Goal: Task Accomplishment & Management: Manage account settings

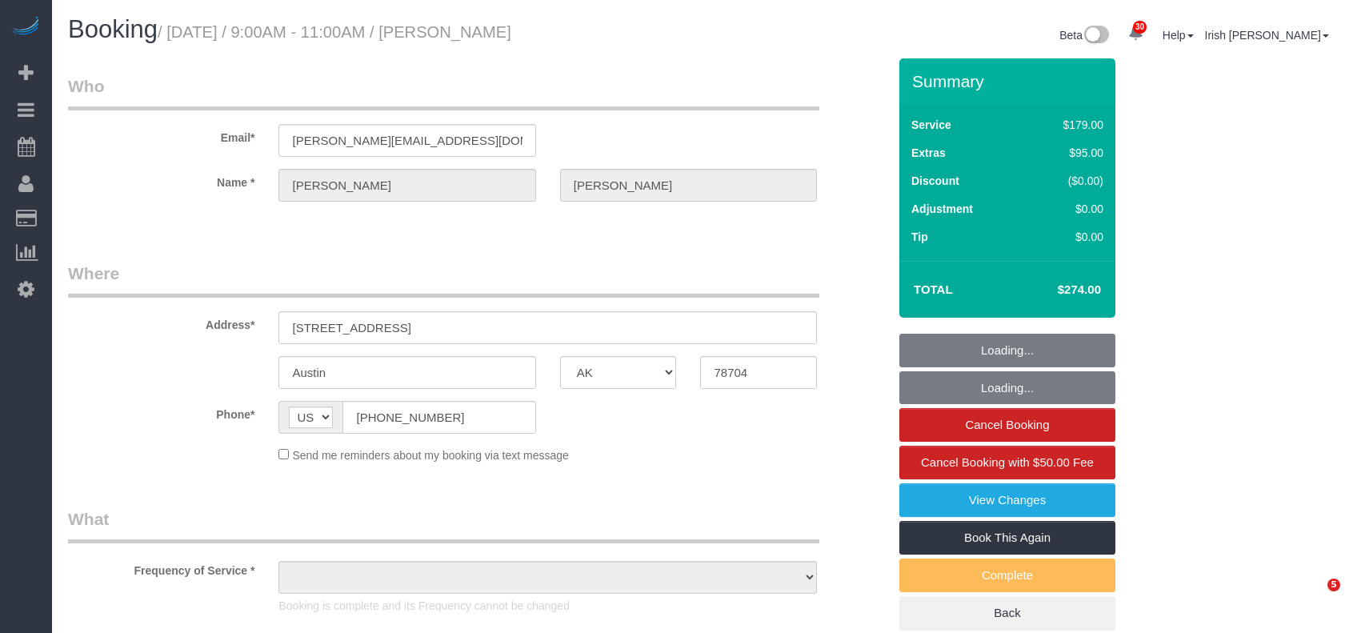
select select "[GEOGRAPHIC_DATA]"
select select "object:5367"
select select "string:fspay-d982a0ba-7645-48de-9e64-01496ca74e8a"
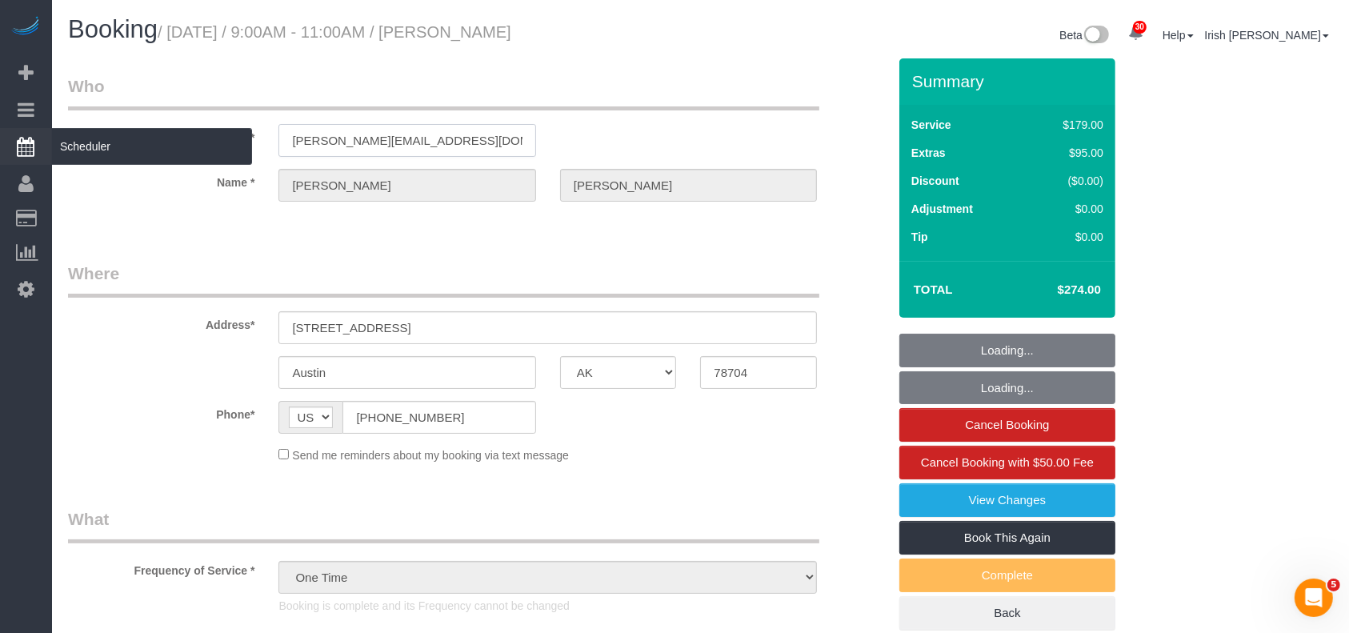
drag, startPoint x: 490, startPoint y: 138, endPoint x: 23, endPoint y: 144, distance: 467.2
select select "3"
select select "object:5456"
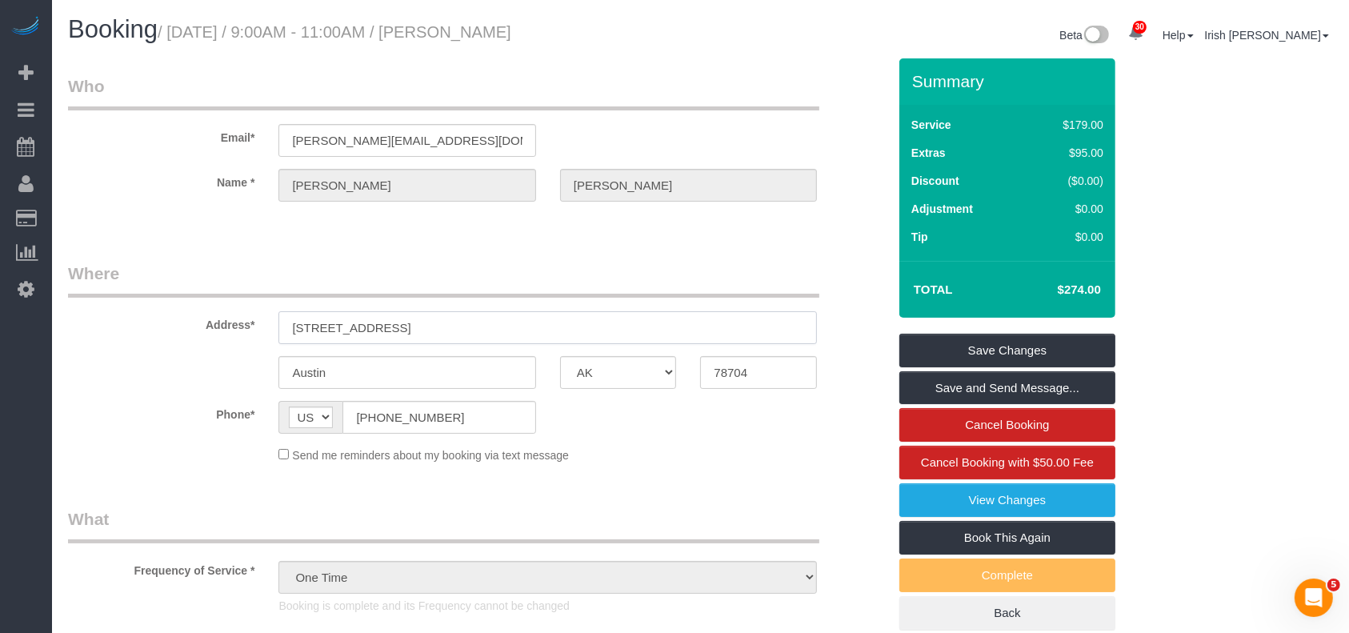
drag, startPoint x: 430, startPoint y: 322, endPoint x: 242, endPoint y: 319, distance: 188.8
click at [242, 321] on div "Address* [STREET_ADDRESS]" at bounding box center [477, 303] width 843 height 82
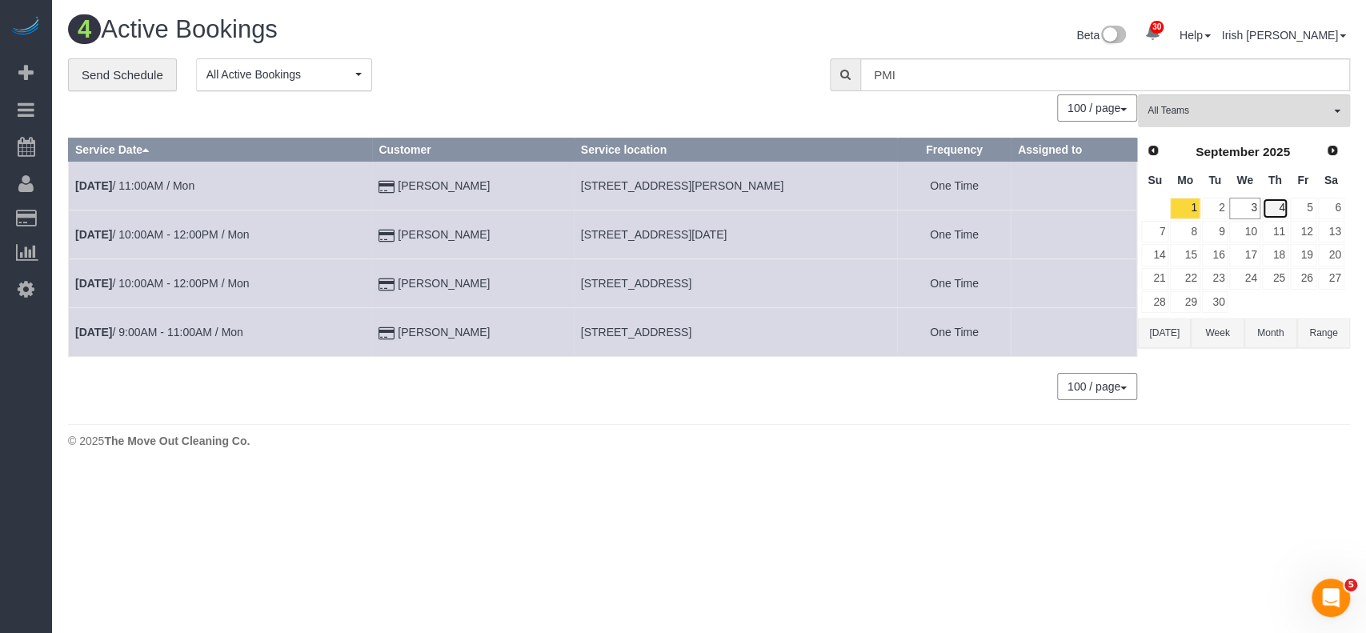
click at [1282, 207] on link "4" at bounding box center [1275, 209] width 26 height 22
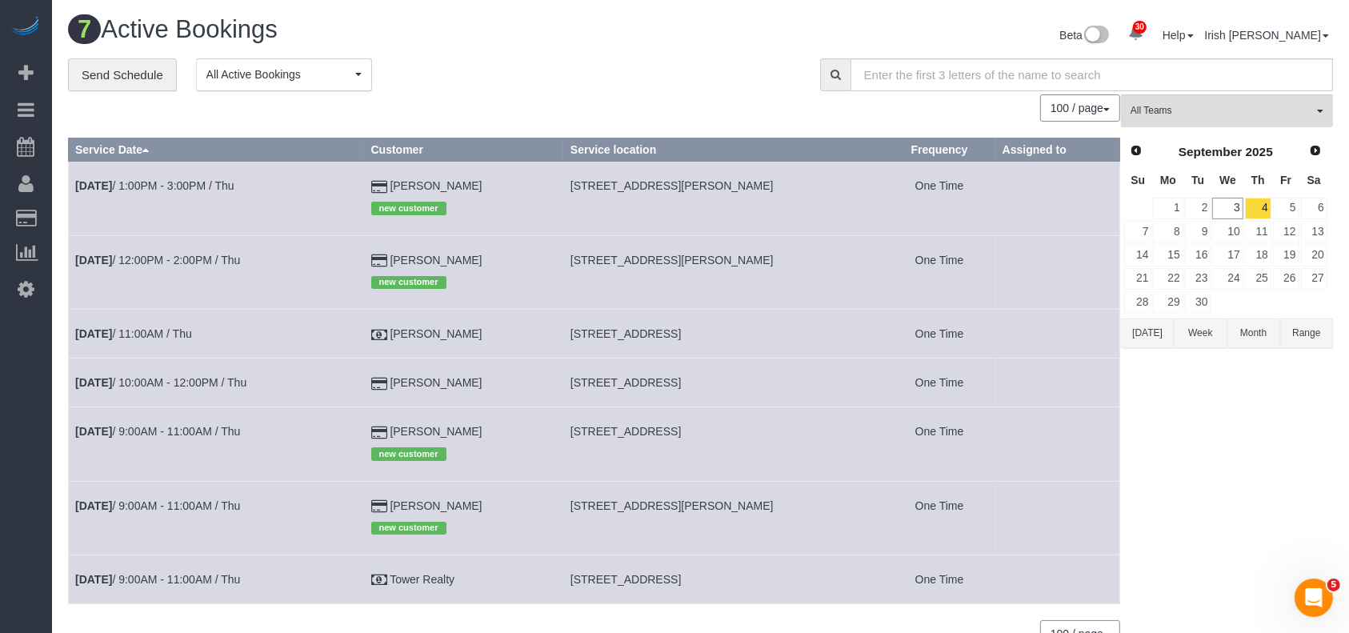
click at [499, 446] on div "new customer" at bounding box center [464, 451] width 186 height 25
click at [202, 428] on link "[DATE] 9:00AM - 11:00AM / Thu" at bounding box center [157, 431] width 165 height 13
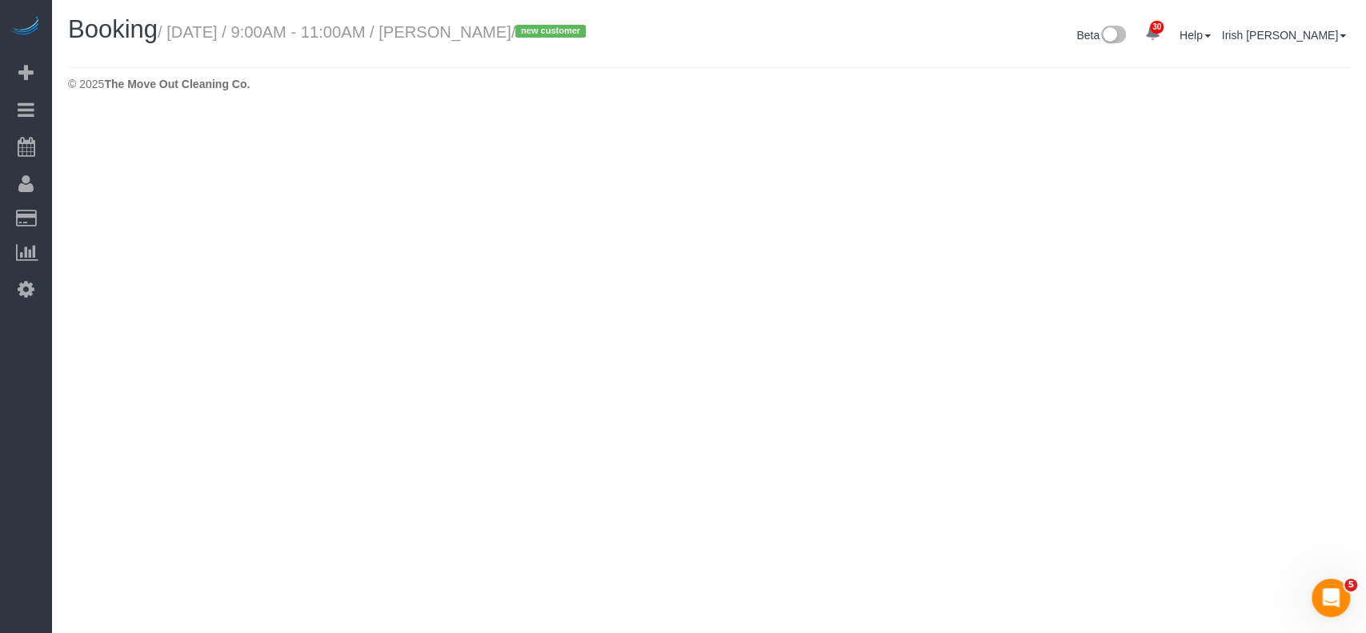
select select "[GEOGRAPHIC_DATA]"
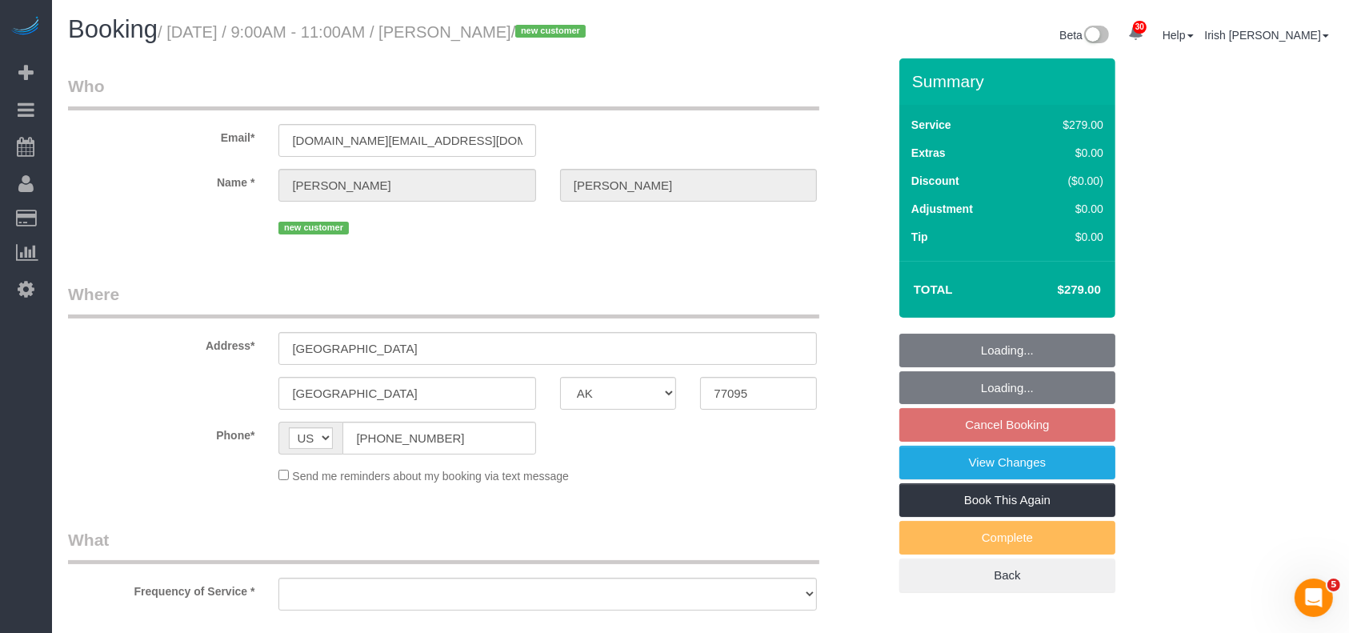
select select "object:5976"
select select "string:fspay-a1cac5c5-57c6-45a1-a47c-e48ac553549d"
select select "object:6063"
select select "3"
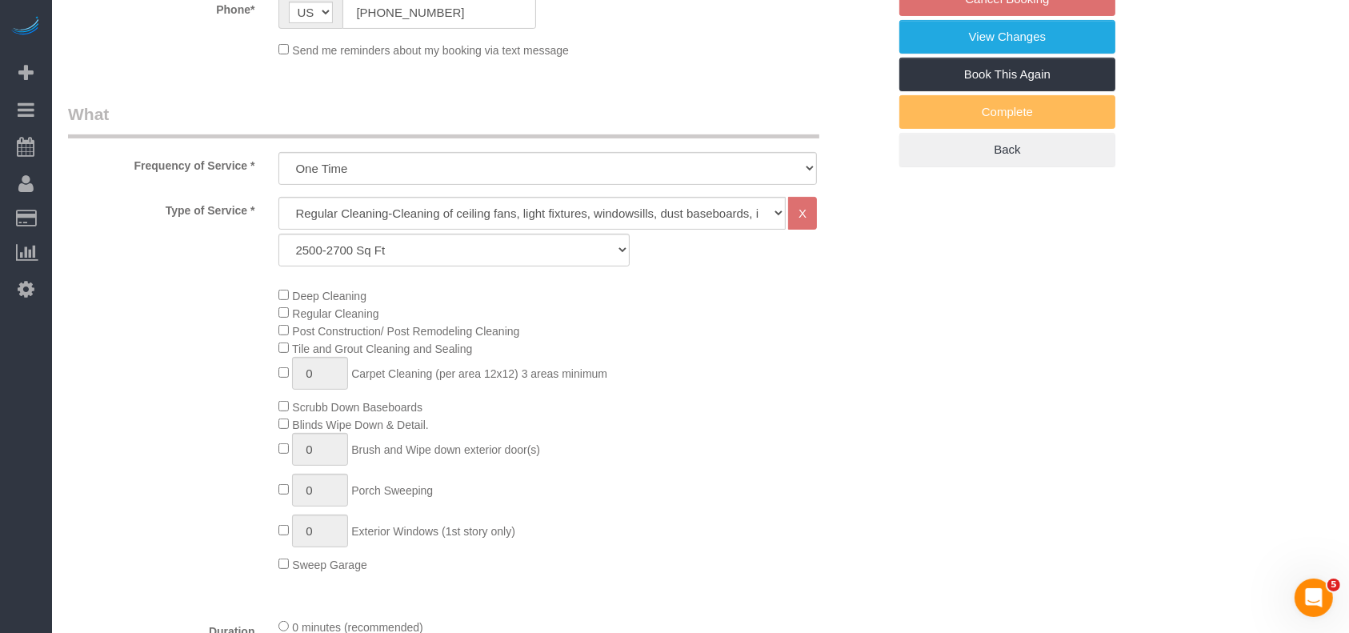
scroll to position [426, 0]
click at [391, 246] on select "Up to 1200 Sq Ft- [DATE]-[DATE] Sq Ft [DATE]-[DATE] Sq Ft [DATE]-[DATE] Sq Ft […" at bounding box center [453, 249] width 350 height 33
select select "65"
click at [278, 233] on select "Up to 1200 Sq Ft- [DATE]-[DATE] Sq Ft [DATE]-[DATE] Sq Ft [DATE]-[DATE] Sq Ft […" at bounding box center [453, 249] width 350 height 33
click at [887, 509] on div "Deep Cleaning Regular Cleaning Post Construction/ Post Remodeling Cleaning Tile…" at bounding box center [582, 429] width 632 height 286
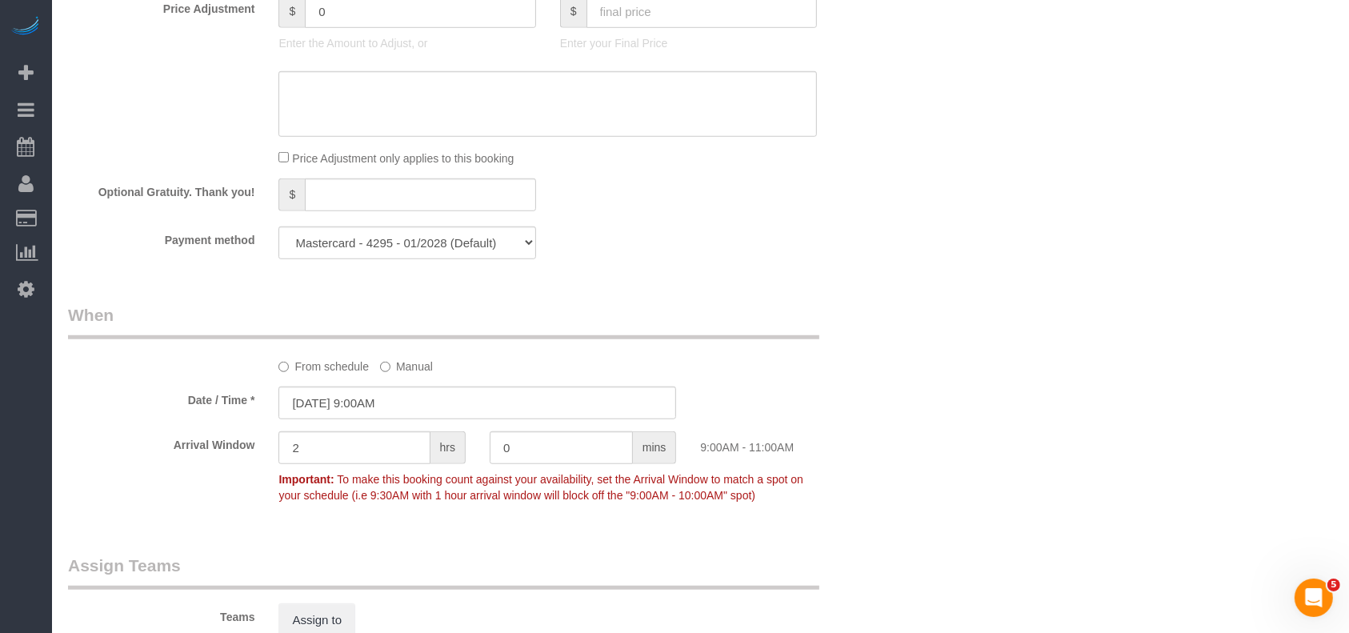
scroll to position [1493, 0]
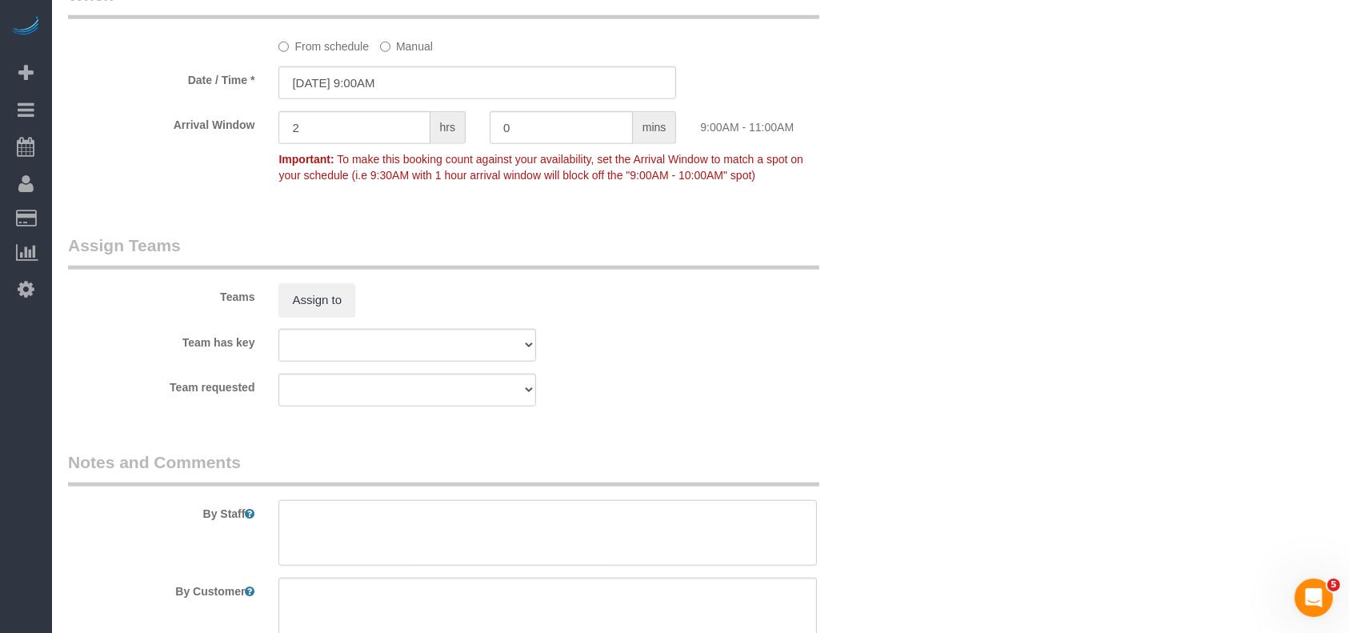
click at [334, 534] on textarea at bounding box center [547, 533] width 538 height 66
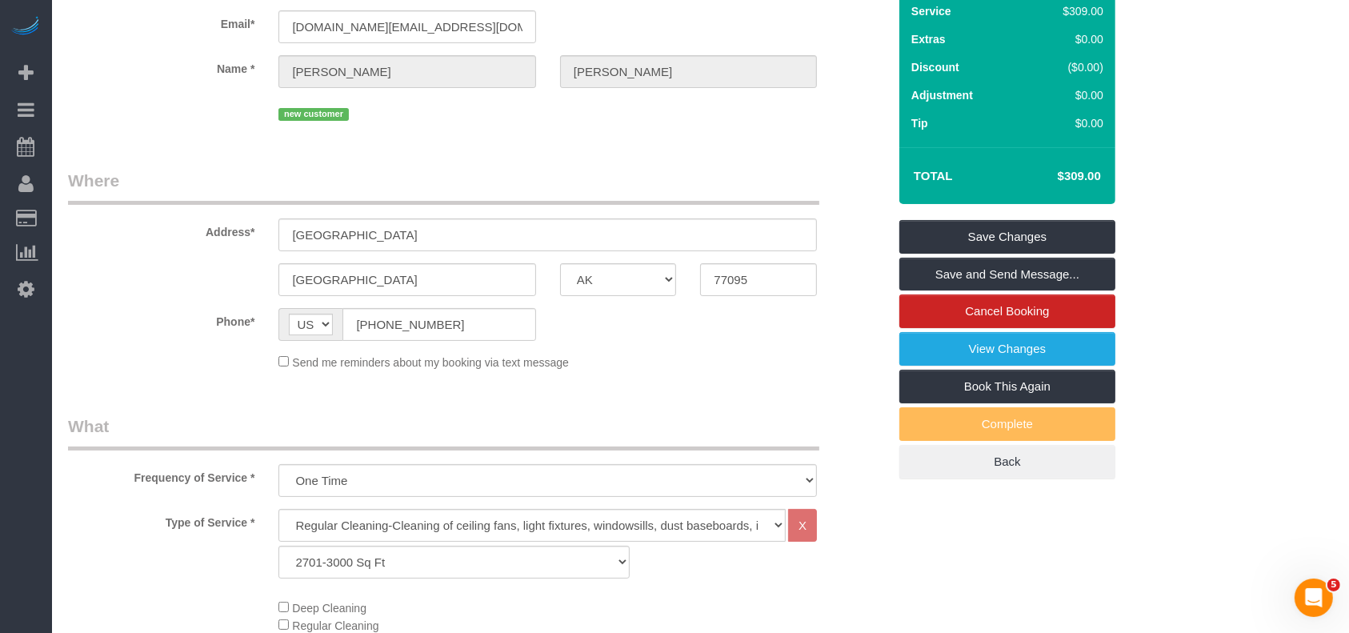
scroll to position [0, 0]
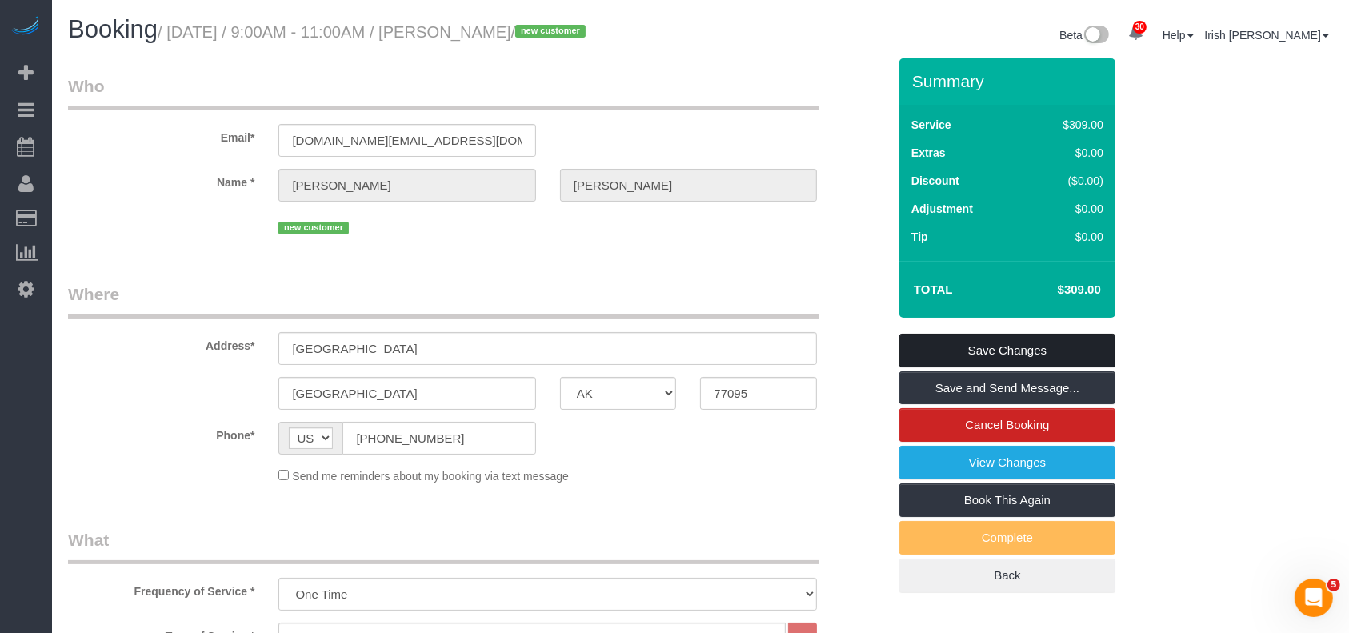
type textarea "* code * has a few furnitures inside"
click at [1082, 354] on link "Save Changes" at bounding box center [1007, 351] width 216 height 34
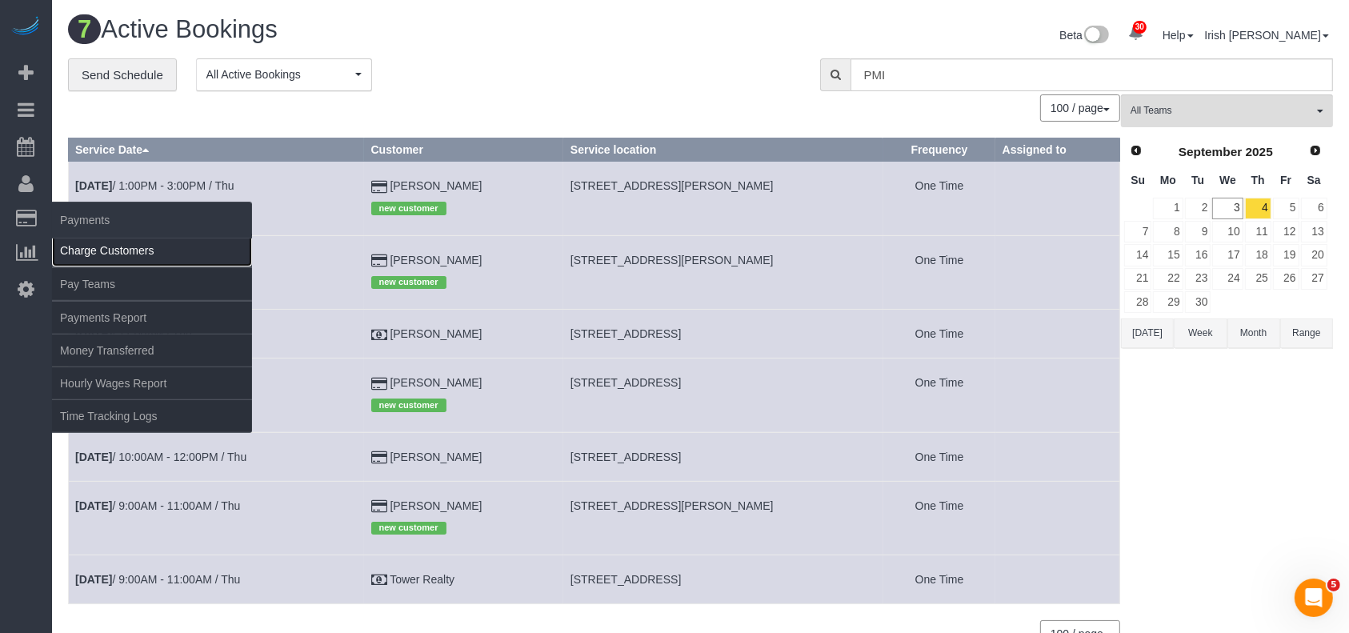
click at [118, 250] on link "Charge Customers" at bounding box center [152, 250] width 200 height 32
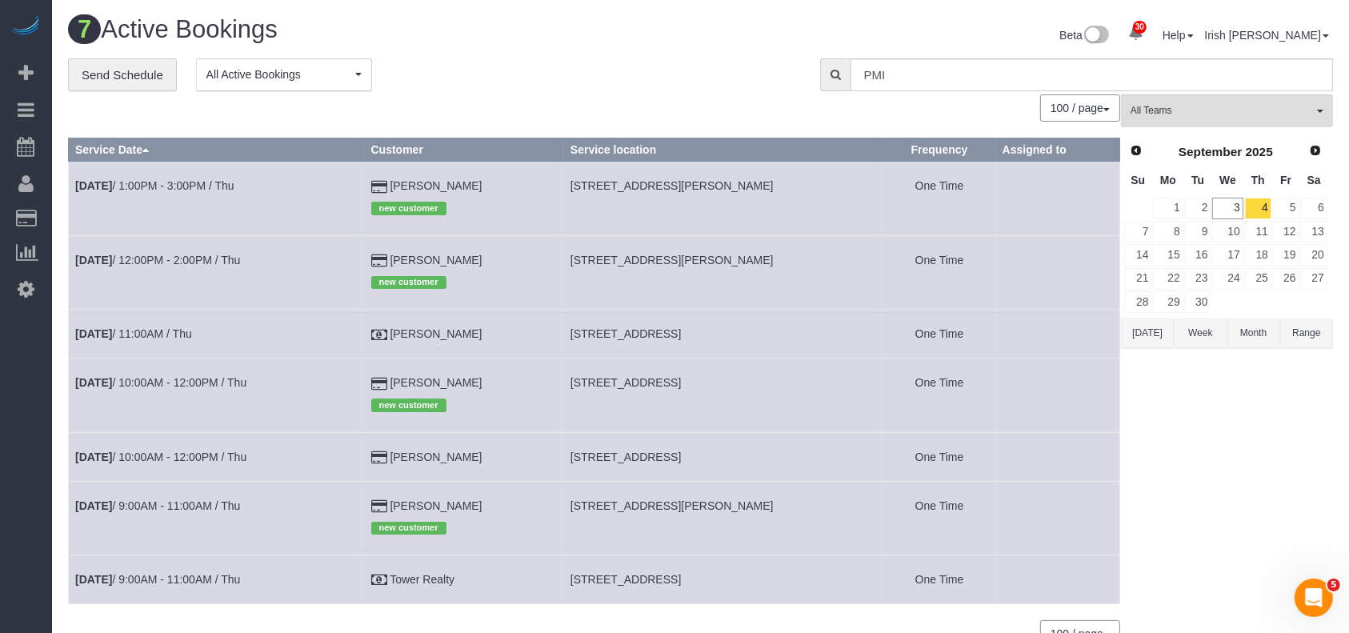
select select
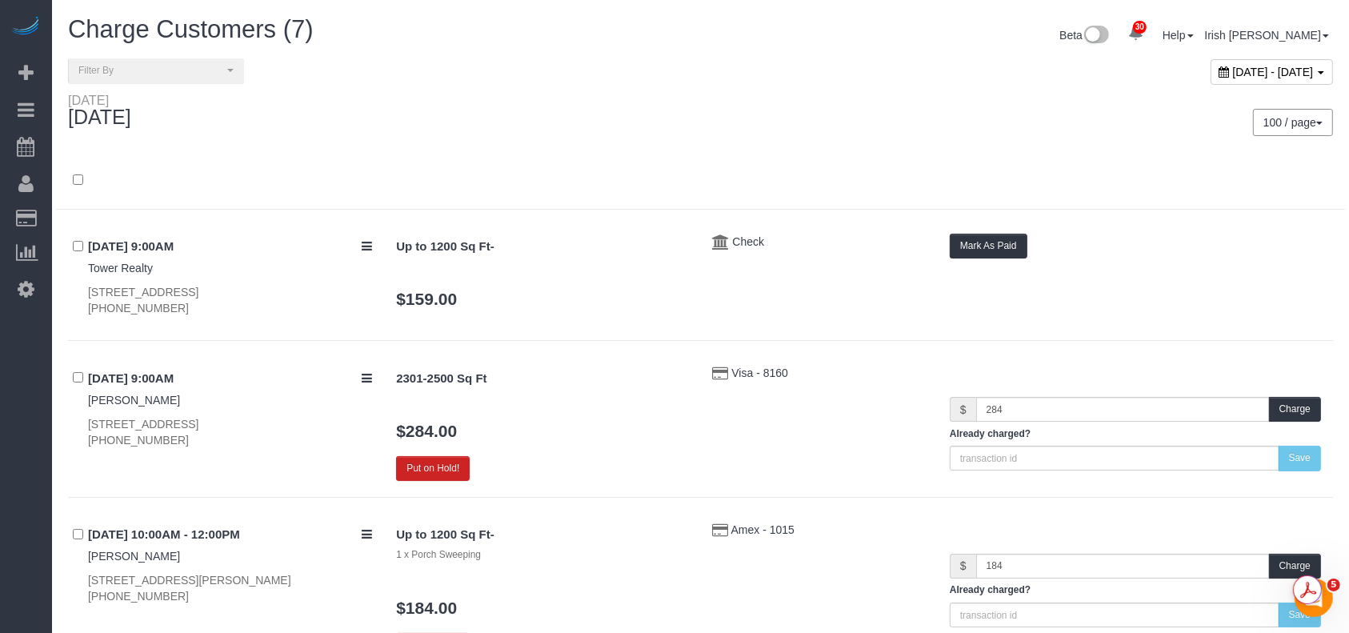
click at [1210, 78] on div "[DATE] - [DATE]" at bounding box center [1271, 72] width 122 height 26
type input "**********"
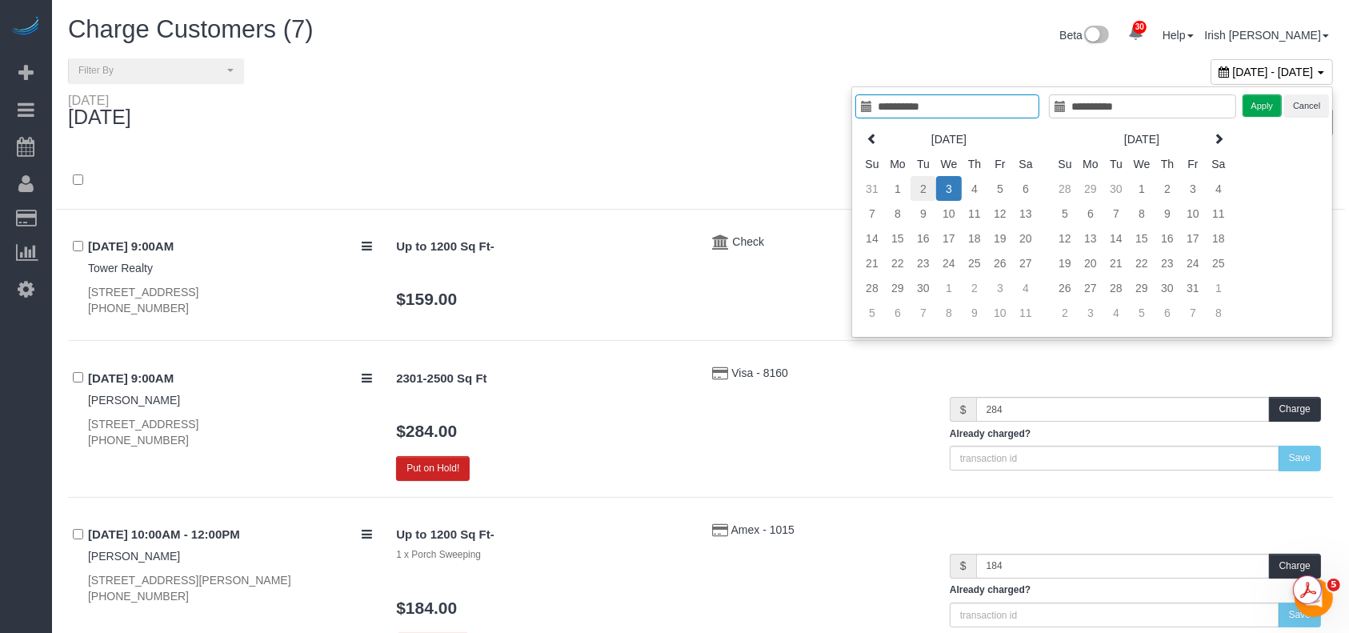
type input "**********"
click at [928, 185] on td "2" at bounding box center [923, 188] width 26 height 25
type input "**********"
click at [1254, 102] on button "Apply" at bounding box center [1262, 105] width 40 height 23
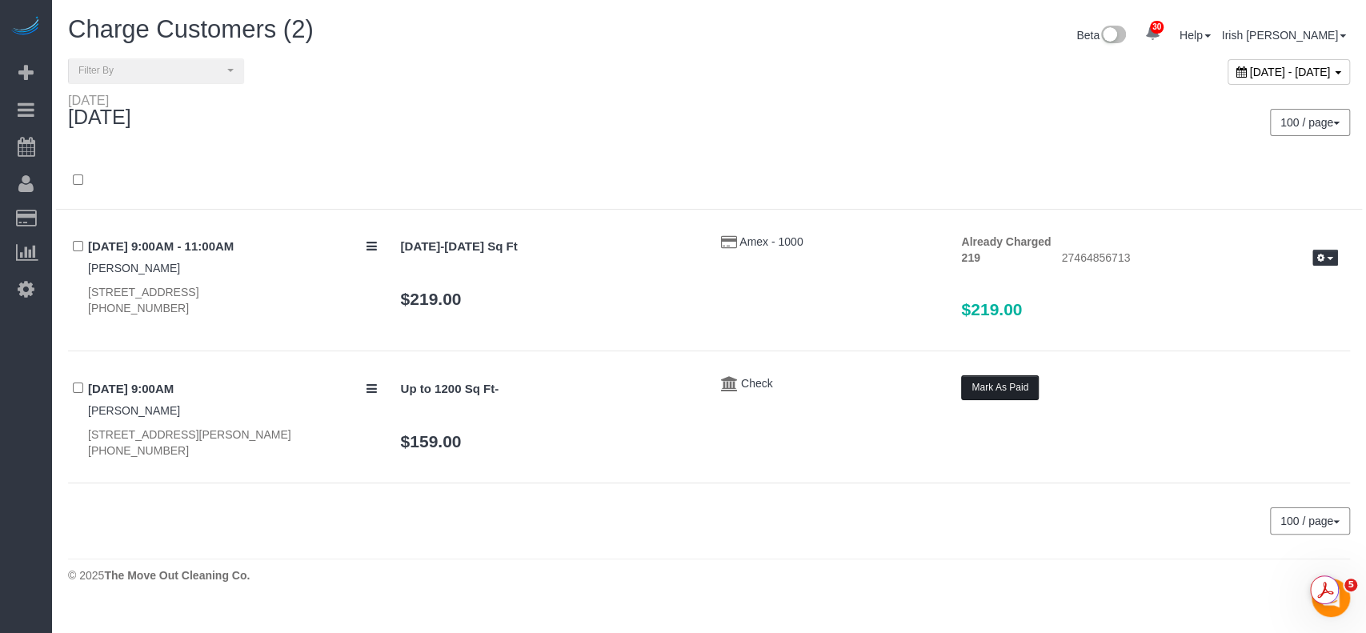
click at [1022, 387] on button "Mark As Paid" at bounding box center [1000, 387] width 78 height 25
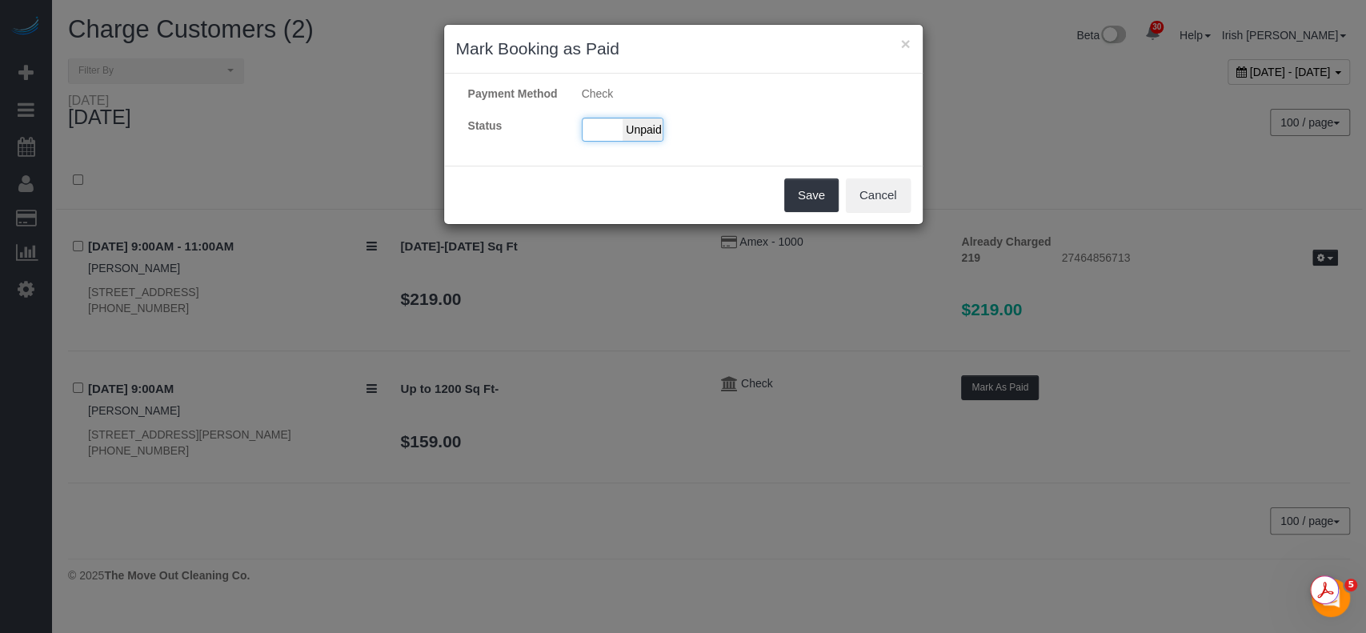
click at [607, 133] on div "Paid Unpaid" at bounding box center [623, 130] width 82 height 24
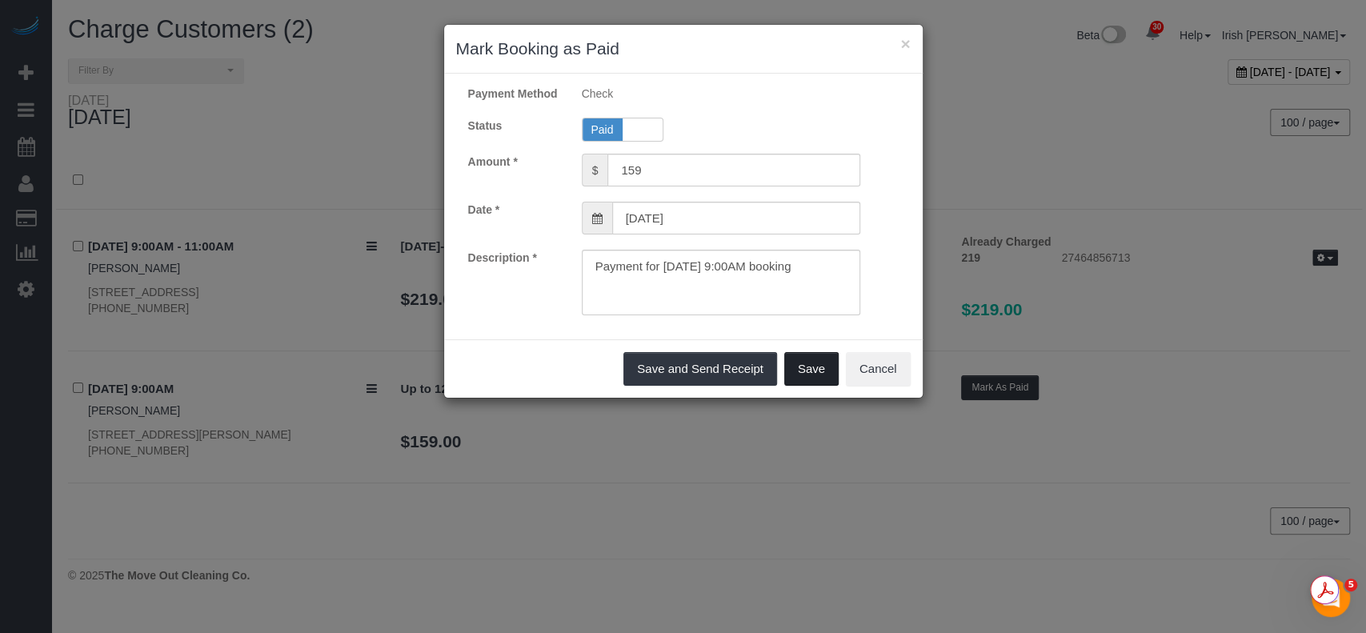
click at [811, 374] on button "Save" at bounding box center [811, 369] width 54 height 34
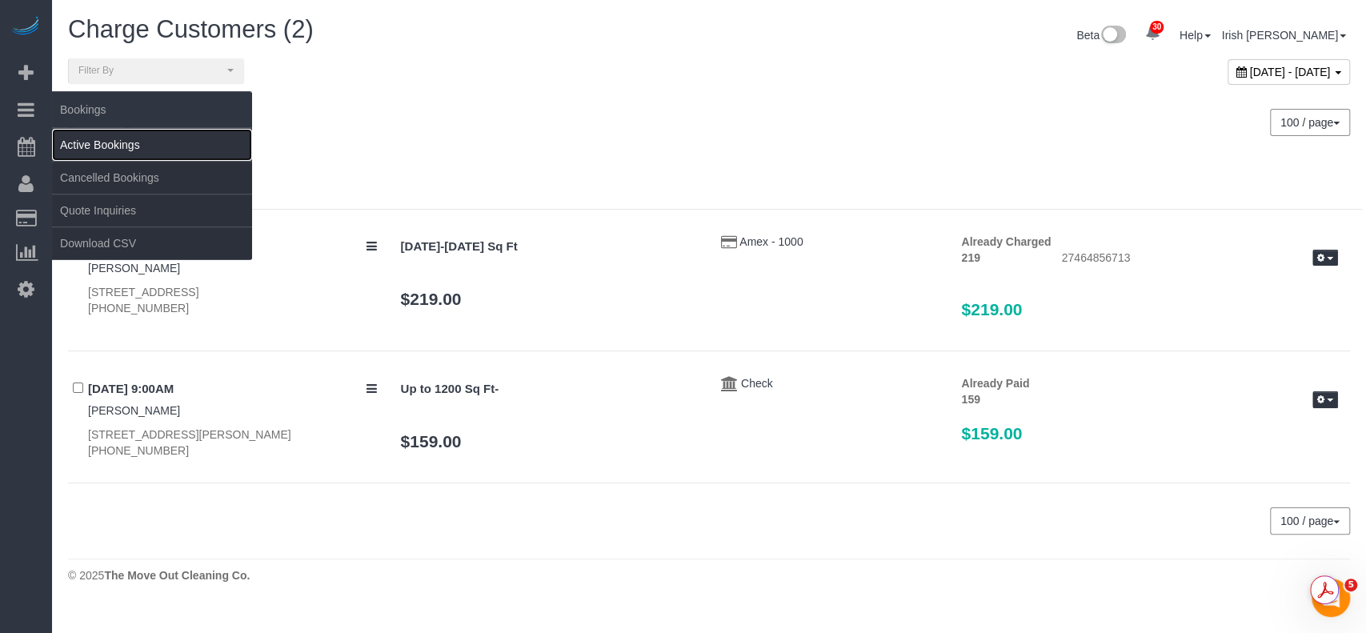
click at [83, 138] on link "Active Bookings" at bounding box center [152, 145] width 200 height 32
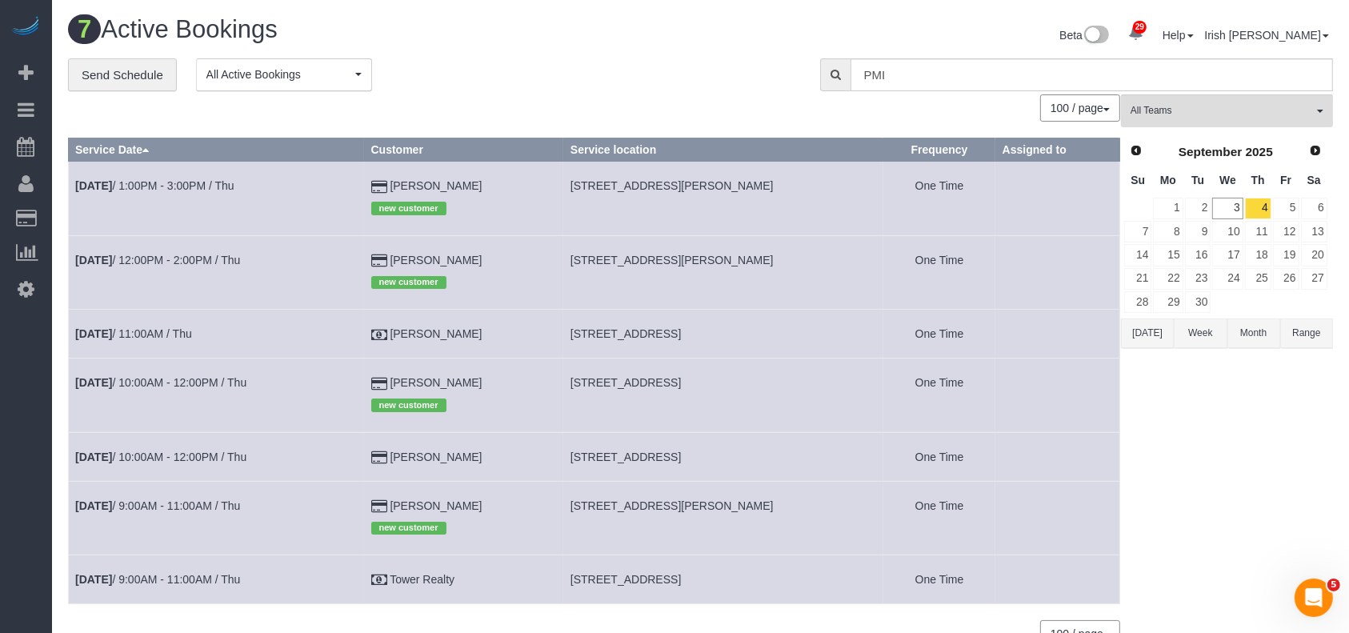
click at [207, 375] on td "[DATE] 10:00AM - 12:00PM / Thu" at bounding box center [217, 395] width 296 height 74
click at [205, 381] on link "[DATE] 10:00AM - 12:00PM / Thu" at bounding box center [160, 382] width 171 height 13
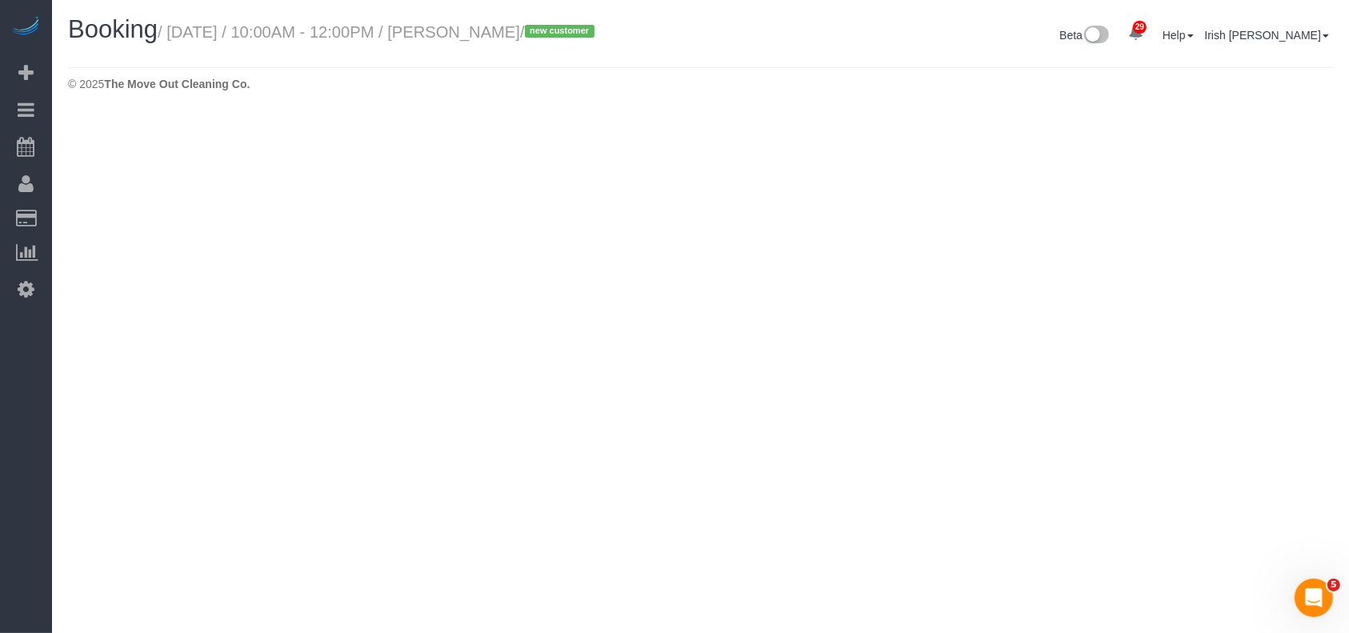
select select "[GEOGRAPHIC_DATA]"
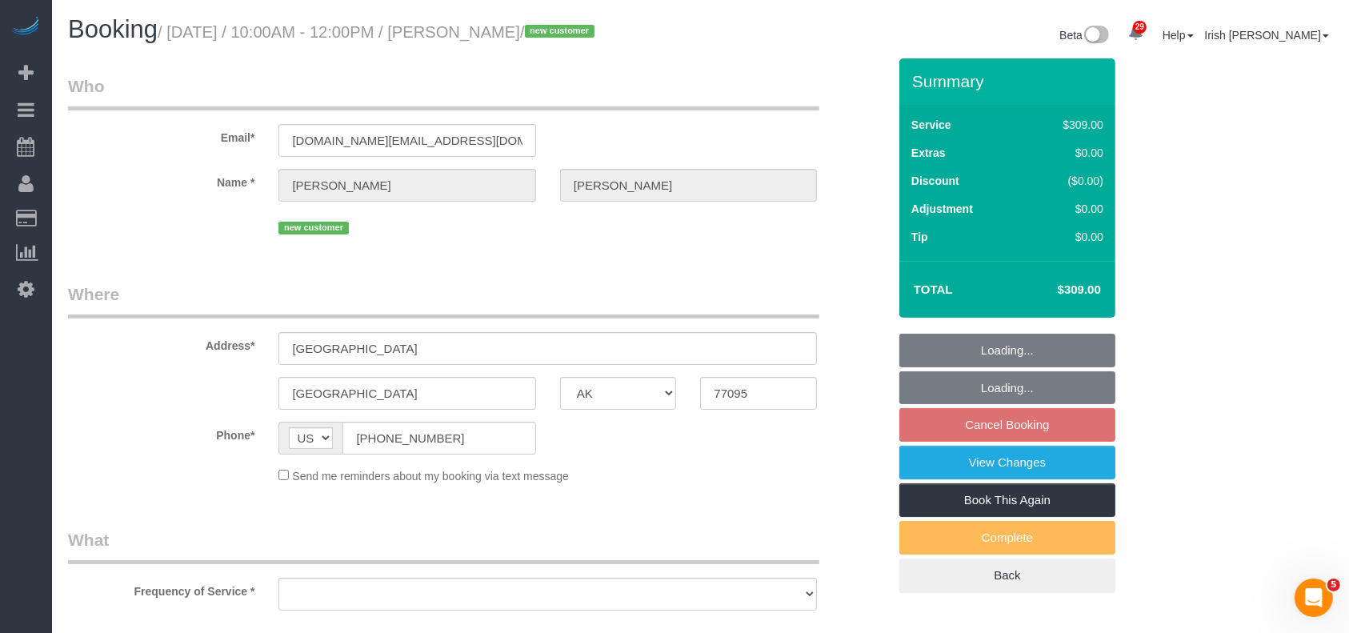
select select "string:fspay-a1cac5c5-57c6-45a1-a47c-e48ac553549d"
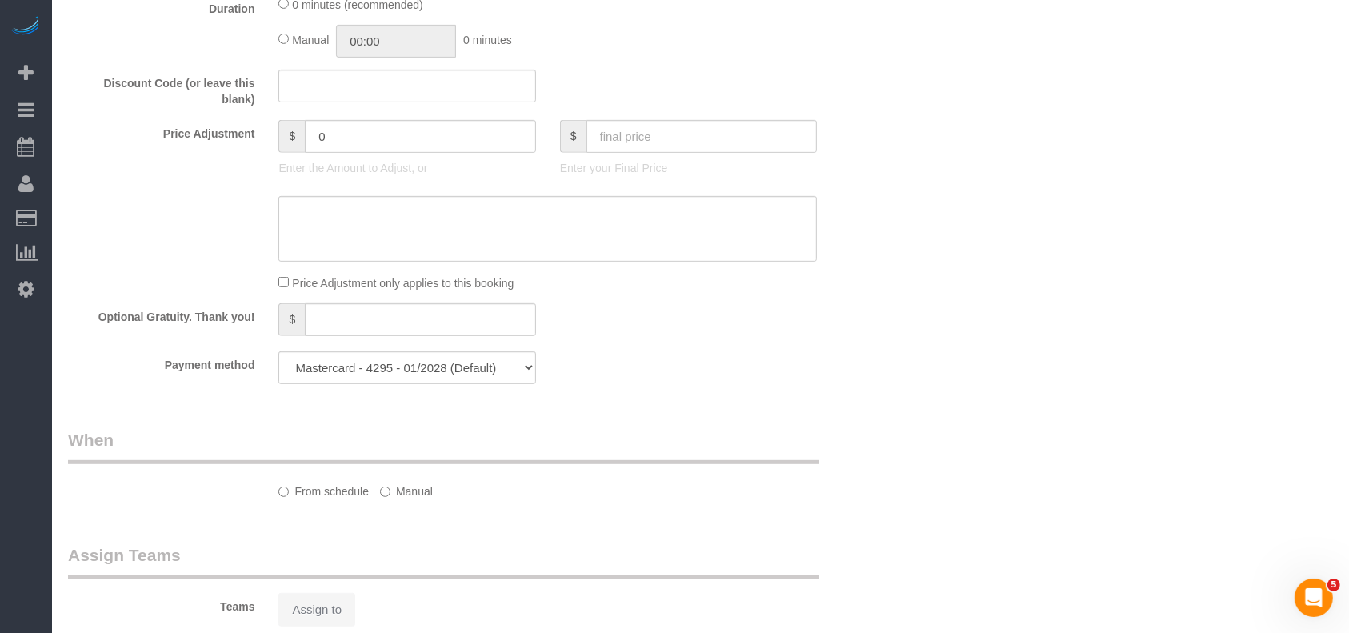
select select "spot111"
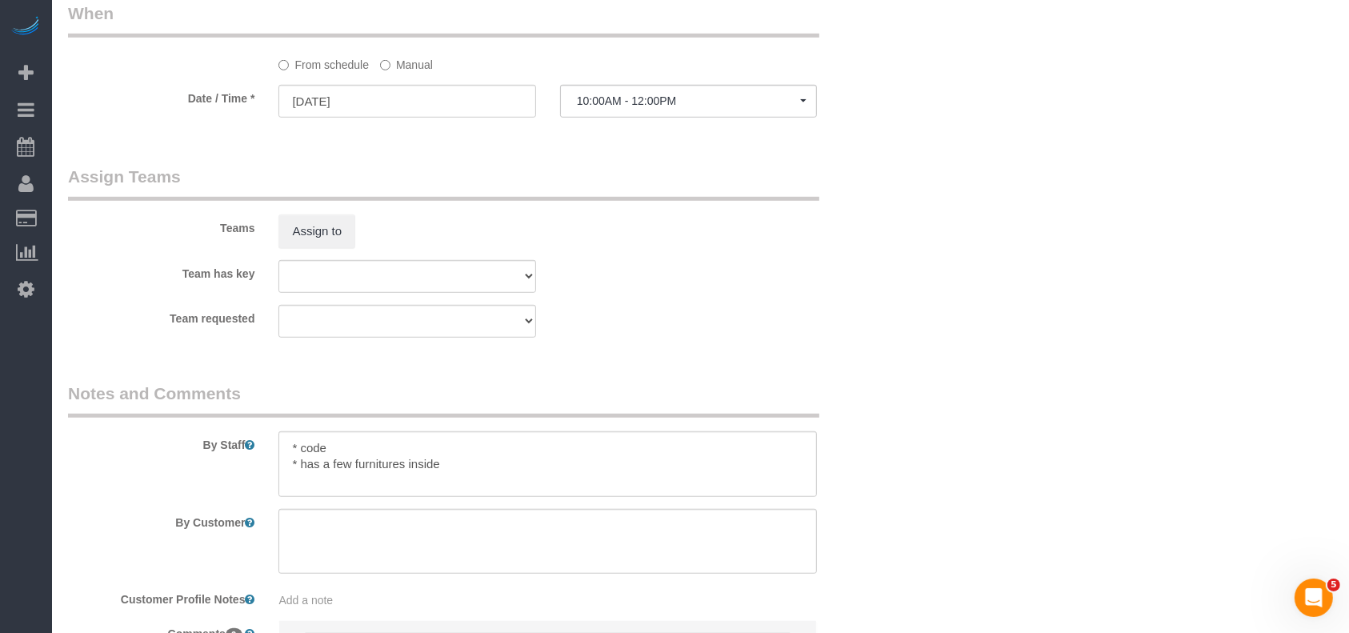
select select "object:7454"
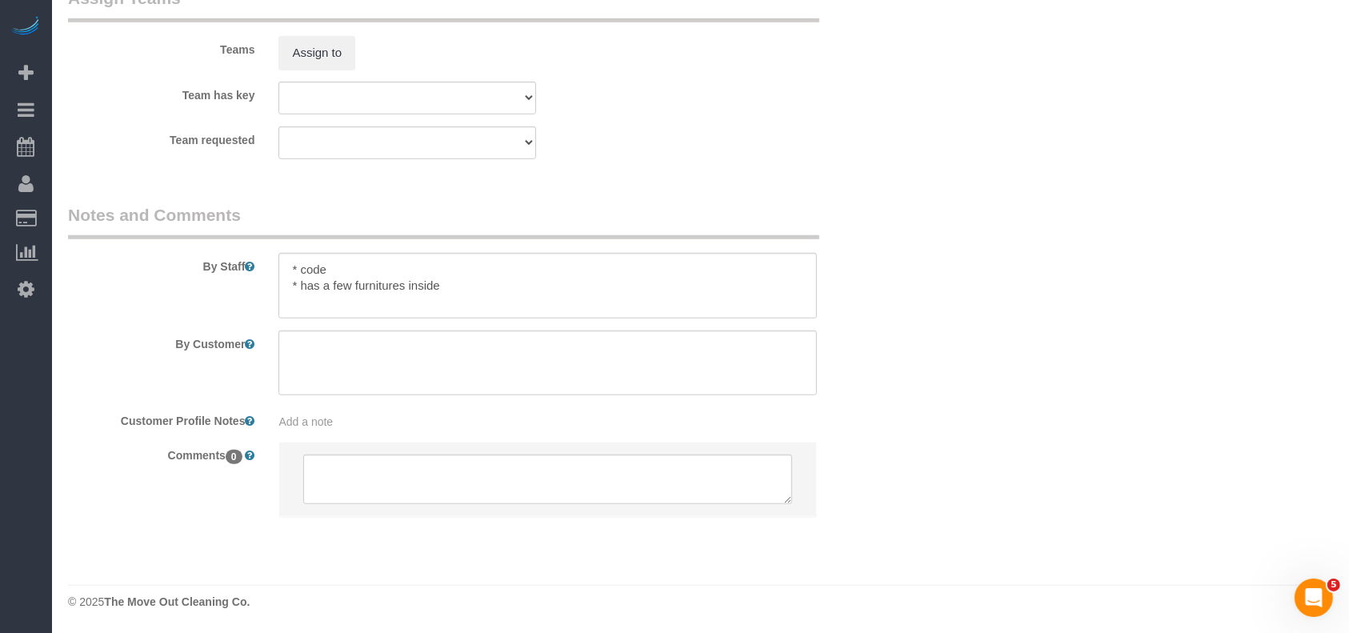
select select "3"
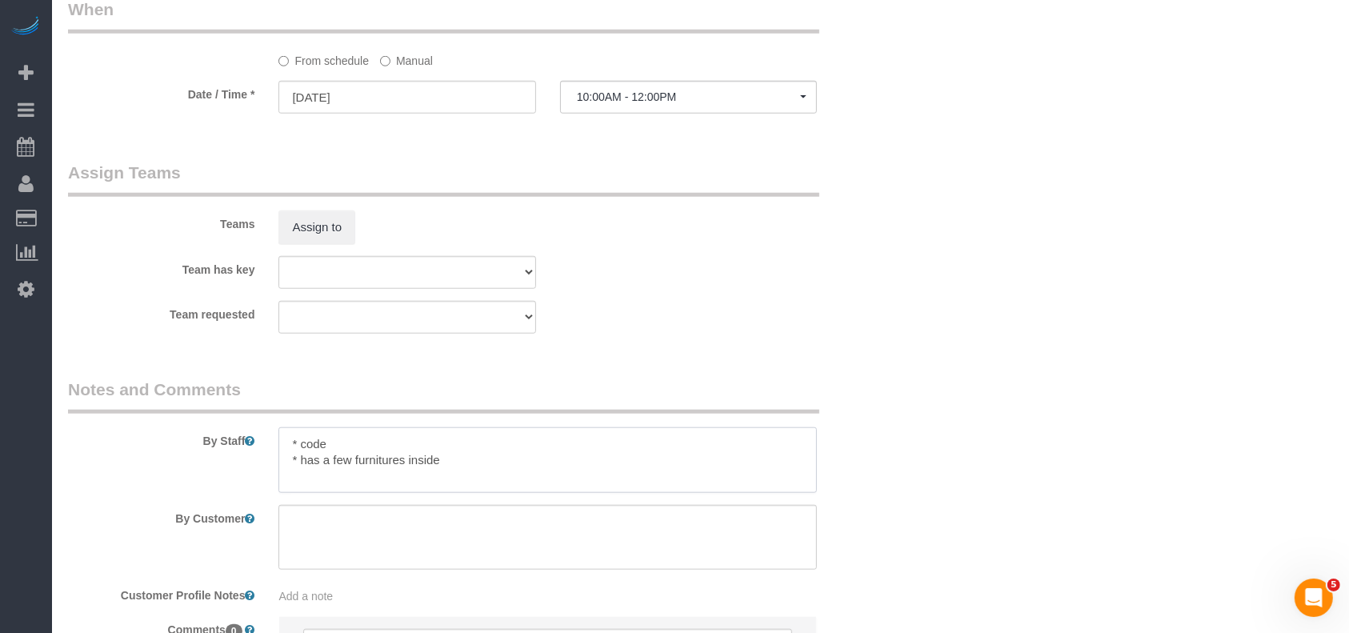
click at [467, 439] on textarea at bounding box center [547, 460] width 538 height 66
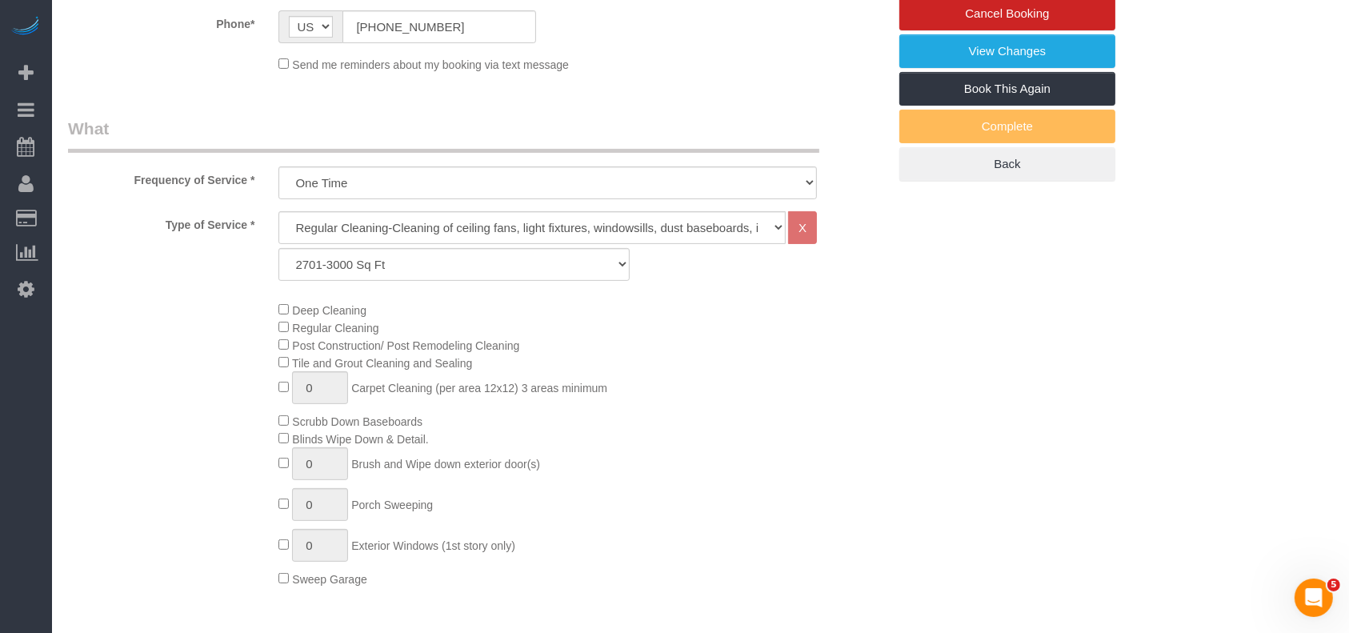
scroll to position [0, 0]
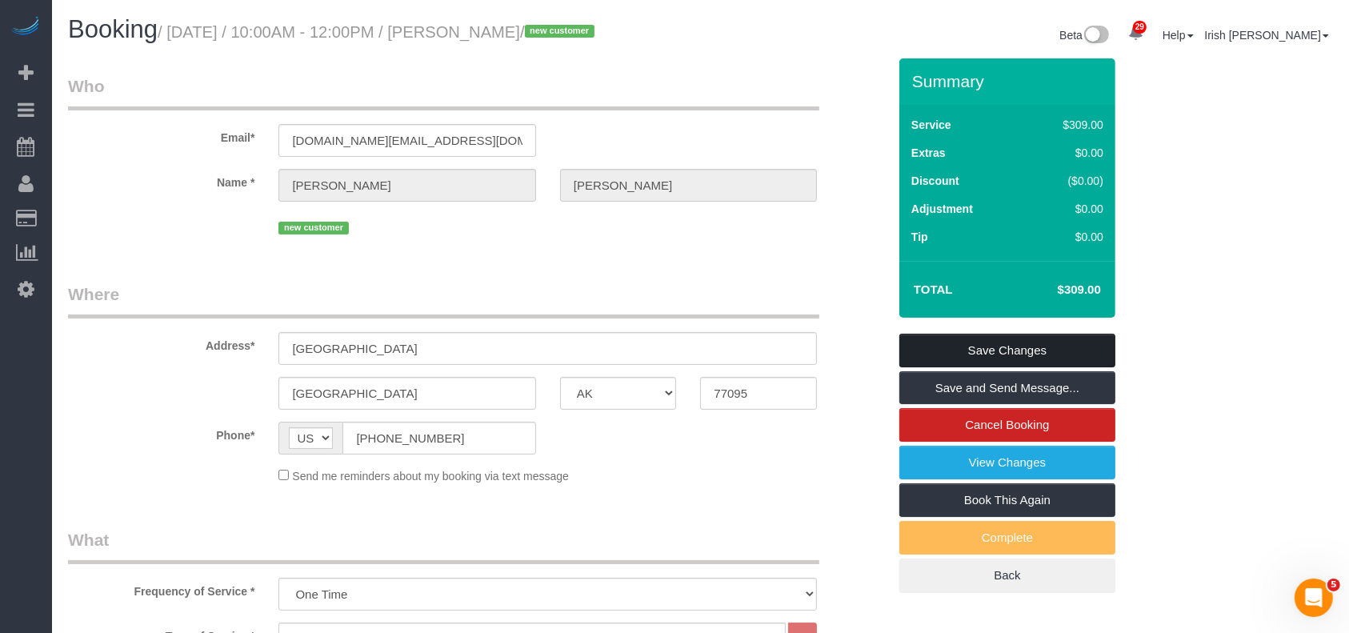
type textarea "* code, time is flexible * has a few furnitures inside"
drag, startPoint x: 1038, startPoint y: 349, endPoint x: 699, endPoint y: 50, distance: 451.2
click at [1038, 346] on link "Save Changes" at bounding box center [1007, 351] width 216 height 34
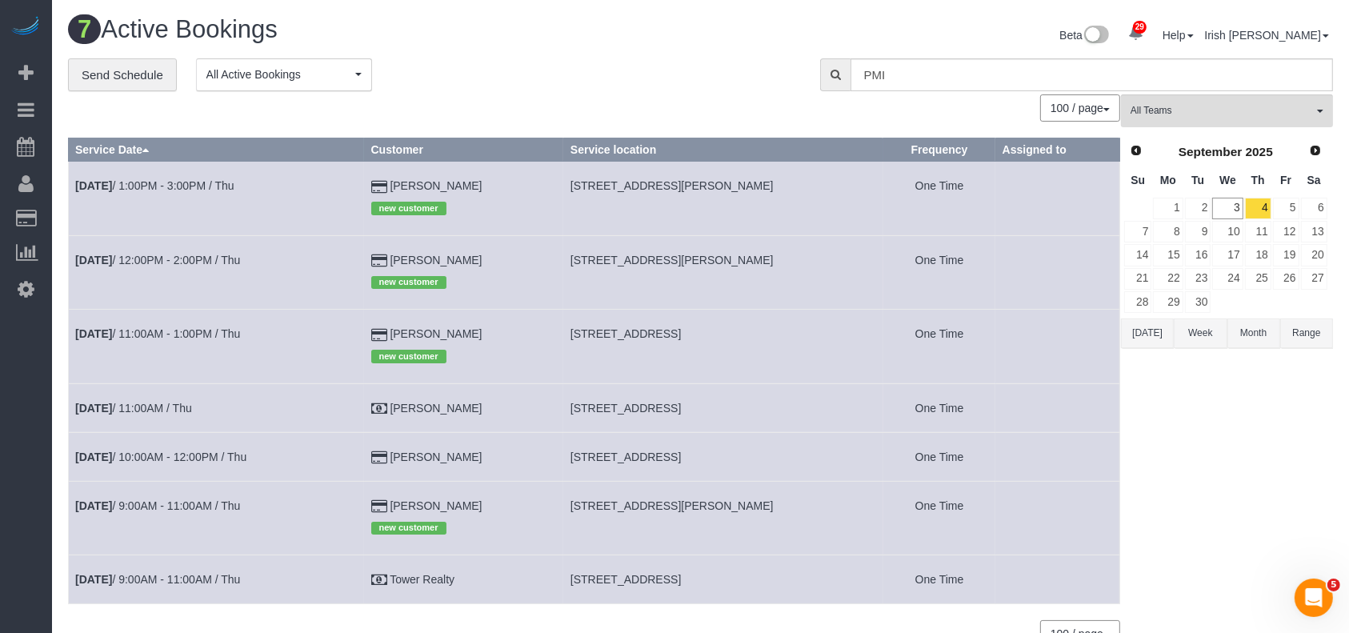
drag, startPoint x: 518, startPoint y: 183, endPoint x: 388, endPoint y: 178, distance: 129.7
click at [388, 180] on td "[PERSON_NAME] new customer" at bounding box center [463, 199] width 199 height 74
copy td "[PERSON_NAME]"
click at [1140, 330] on button "[DATE]" at bounding box center [1147, 333] width 53 height 30
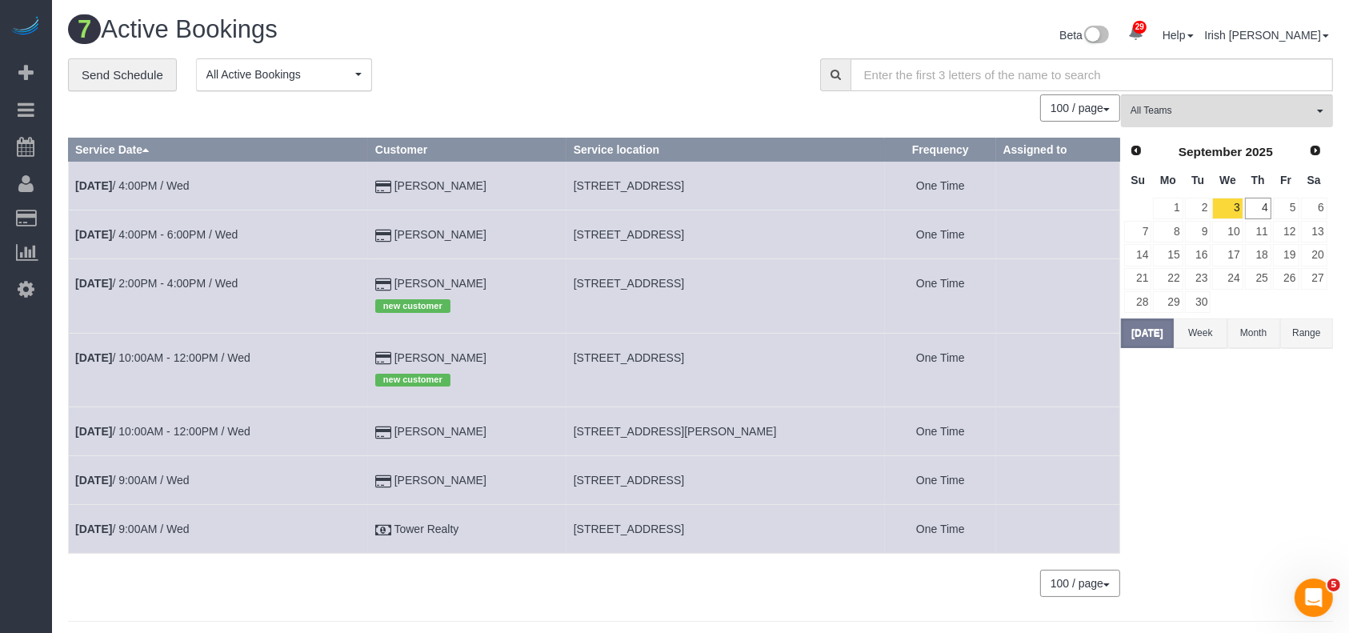
drag, startPoint x: 511, startPoint y: 357, endPoint x: 371, endPoint y: 343, distance: 140.7
click at [371, 343] on tr "[DATE] 10:00AM - 12:00PM / Wed [PERSON_NAME] new customer [STREET_ADDRESS] One …" at bounding box center [594, 370] width 1051 height 74
copy tr "[PERSON_NAME]"
click at [211, 353] on link "[DATE] 10:00AM - 12:00PM / Wed" at bounding box center [162, 357] width 175 height 13
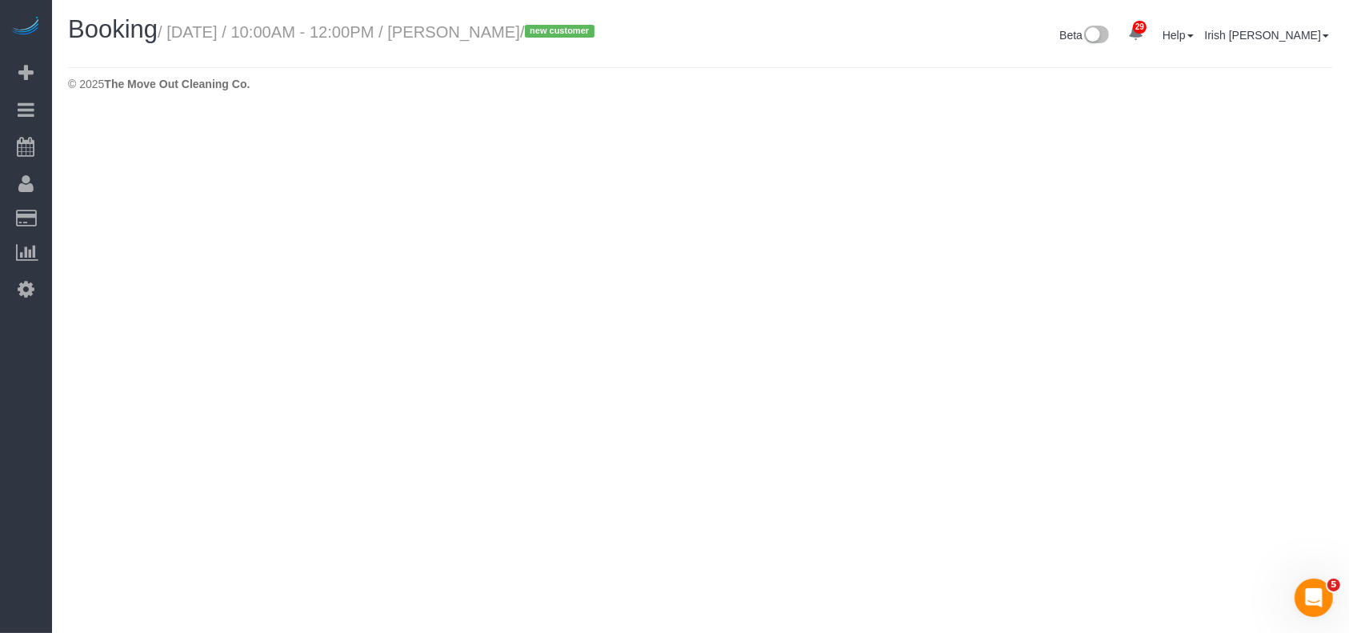
select select "[GEOGRAPHIC_DATA]"
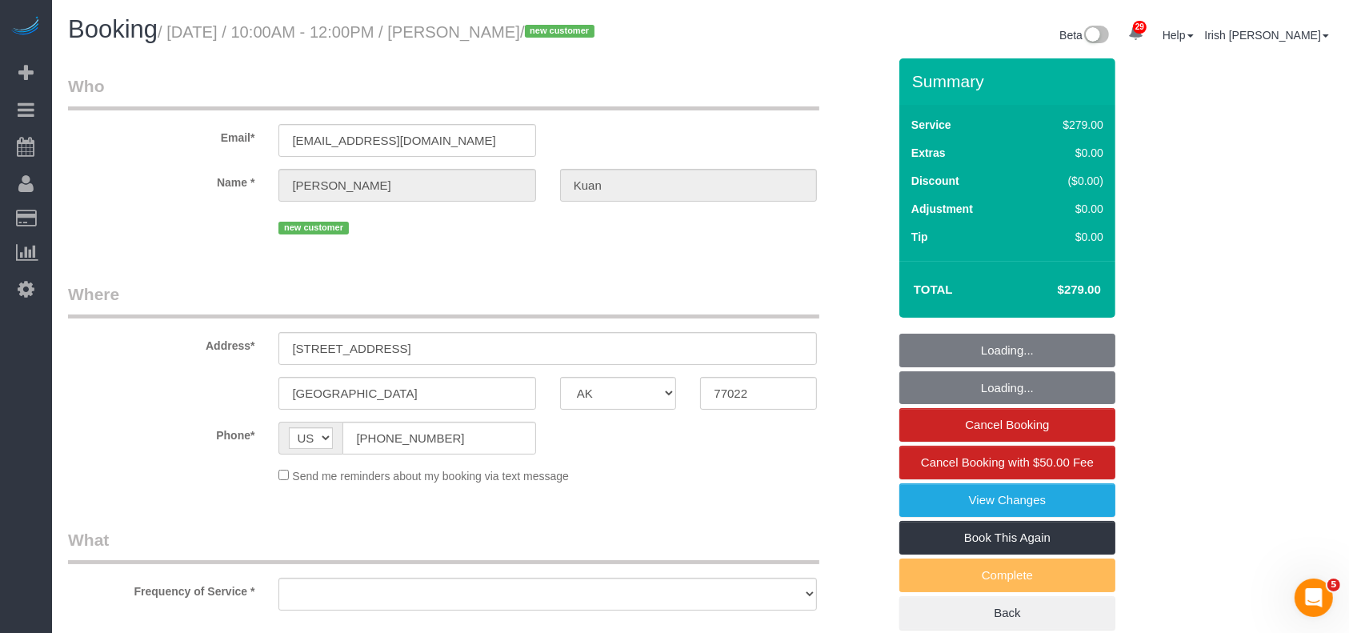
select select "3"
select select "string:fspay-0923c2db-5f7b-4f02-a91b-b32eed5d2e7a"
select select "spot135"
click at [176, 442] on div "Phone* AF AL DZ AD AO AI AQ AG AR AM AW AU AT AZ BS BH BD BB BY BE BZ BJ BM BT …" at bounding box center [477, 438] width 843 height 33
select select "object:8160"
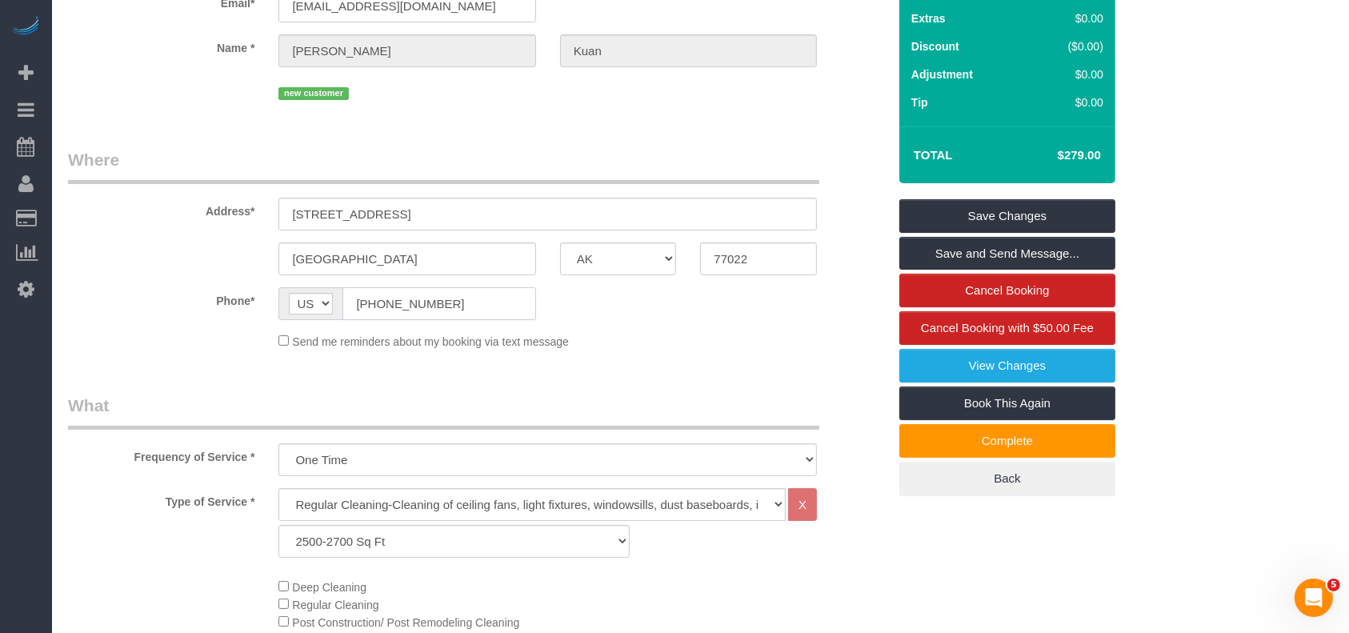
scroll to position [56, 0]
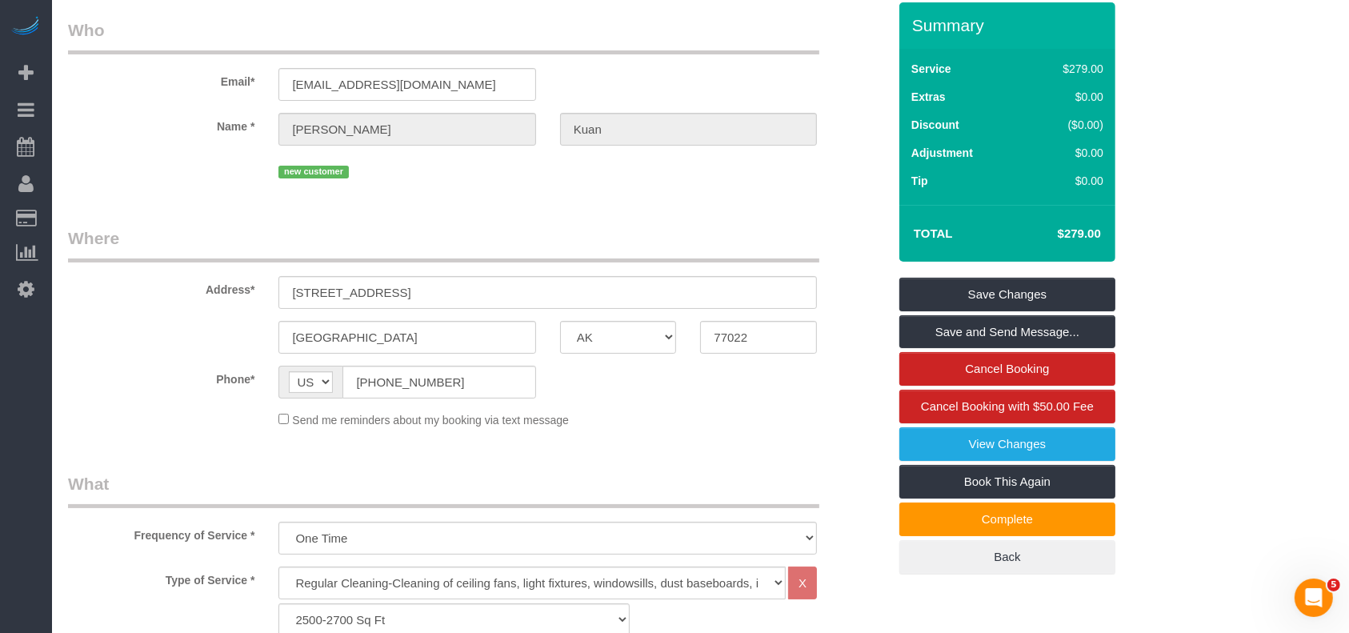
click at [224, 121] on div "Name * [PERSON_NAME][GEOGRAPHIC_DATA]" at bounding box center [477, 129] width 843 height 33
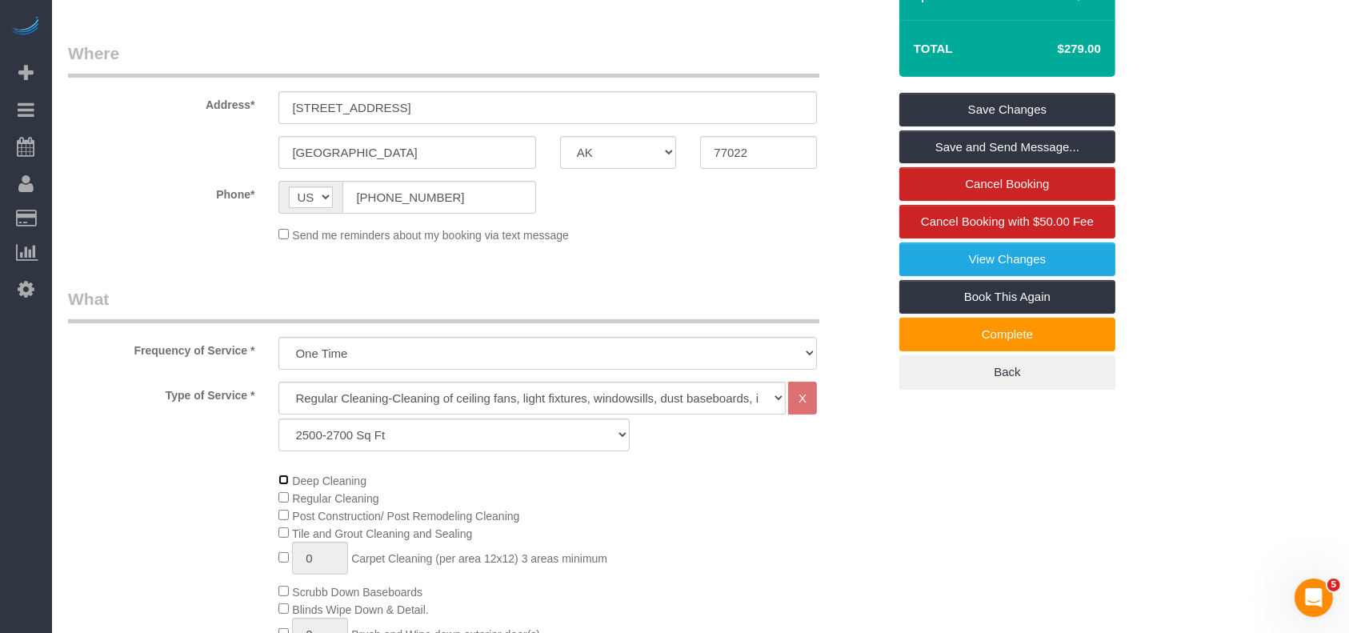
scroll to position [0, 0]
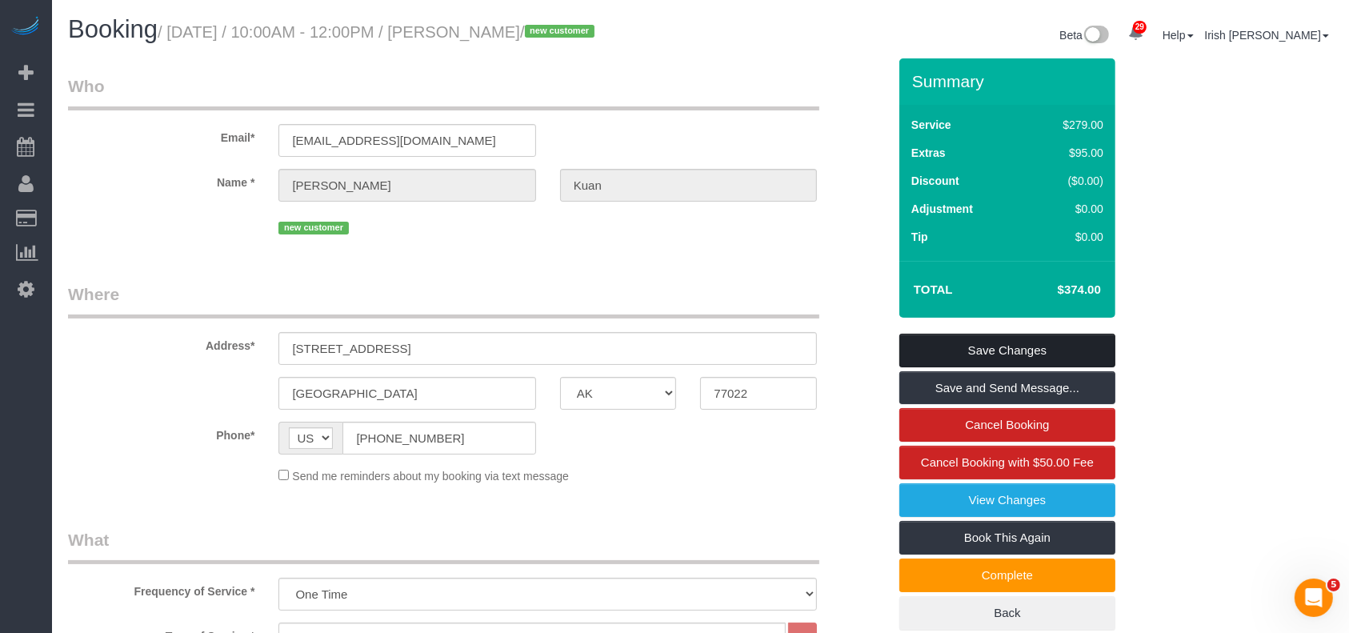
click at [1005, 355] on link "Save Changes" at bounding box center [1007, 351] width 216 height 34
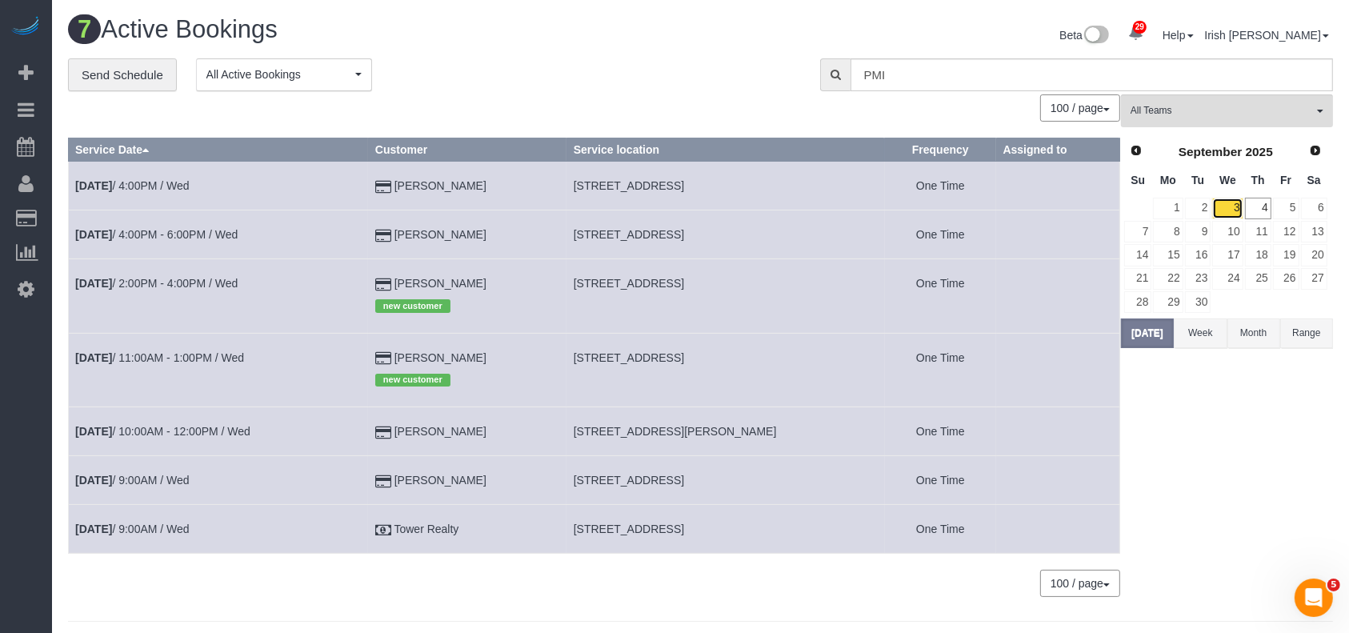
click at [1227, 205] on link "3" at bounding box center [1227, 209] width 30 height 22
drag, startPoint x: 509, startPoint y: 280, endPoint x: 394, endPoint y: 281, distance: 114.4
click at [394, 281] on td "[PERSON_NAME] new customer" at bounding box center [467, 296] width 198 height 74
copy td "[PERSON_NAME]"
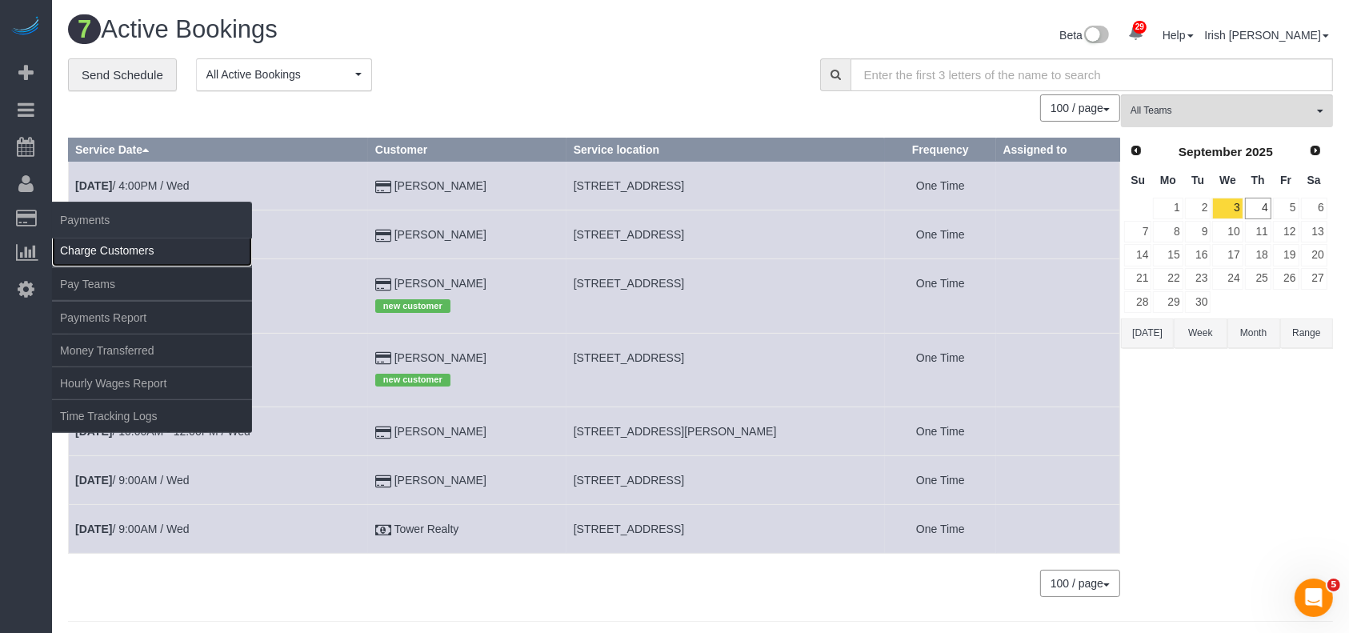
click at [118, 257] on link "Charge Customers" at bounding box center [152, 250] width 200 height 32
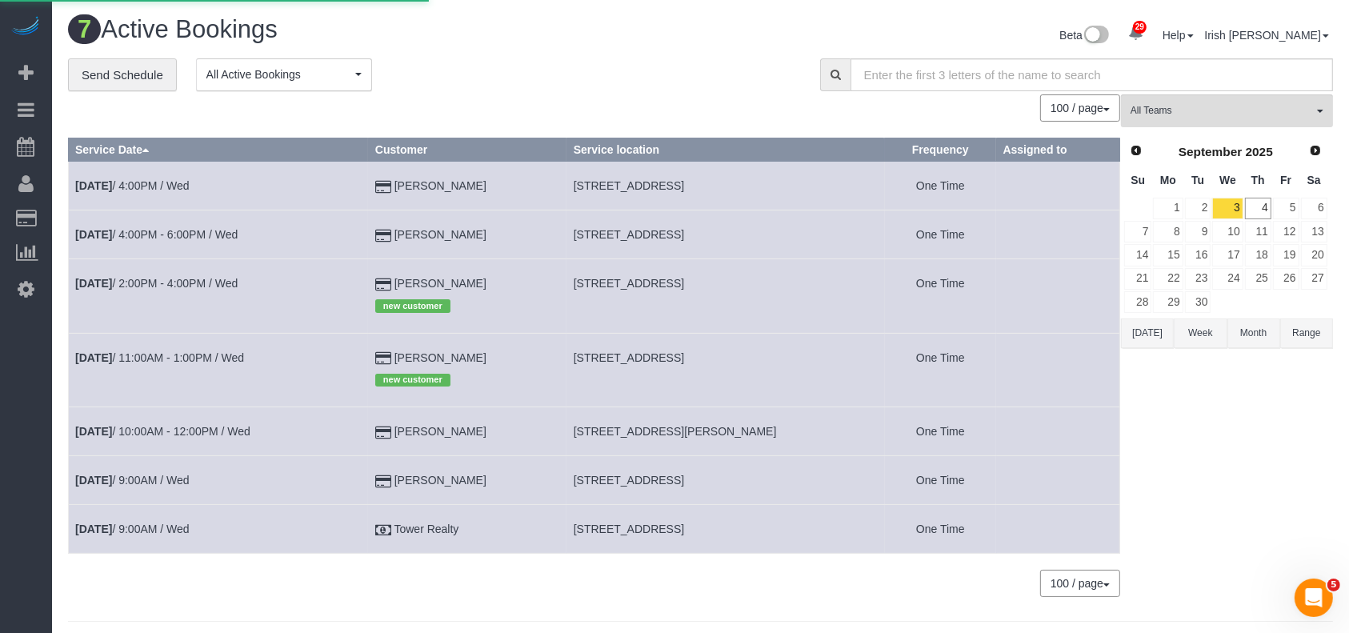
select select
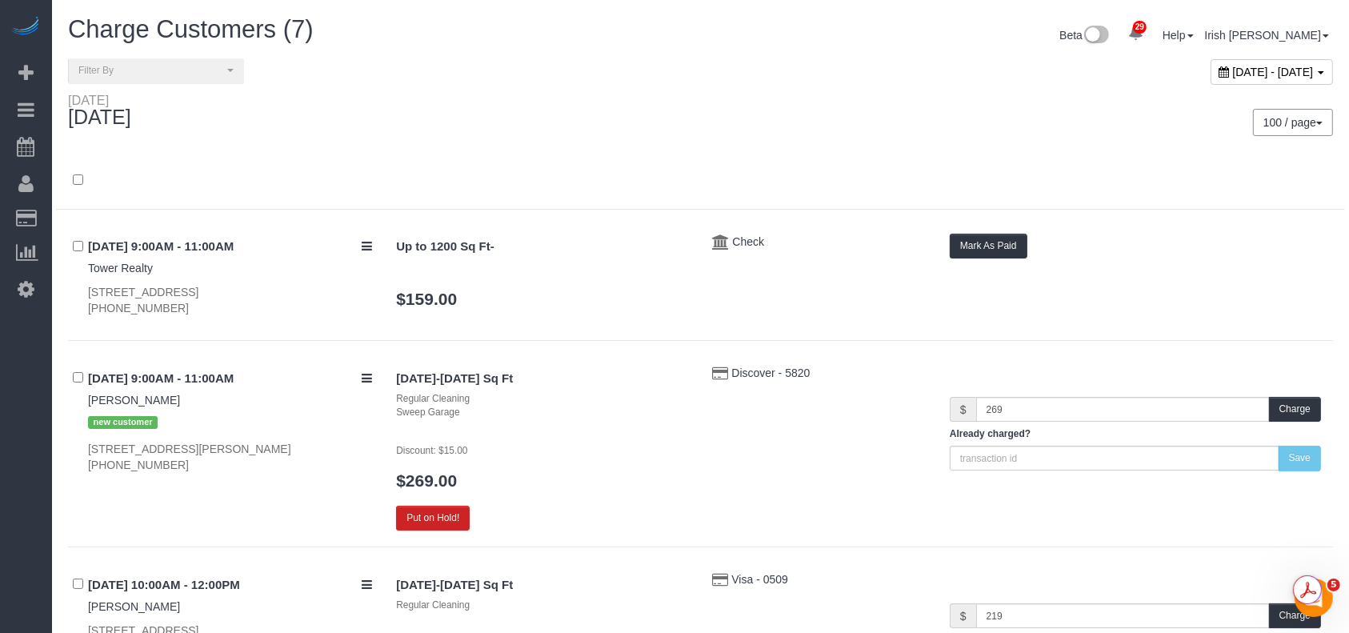
click at [1233, 67] on span "[DATE] - [DATE]" at bounding box center [1273, 72] width 81 height 13
type input "**********"
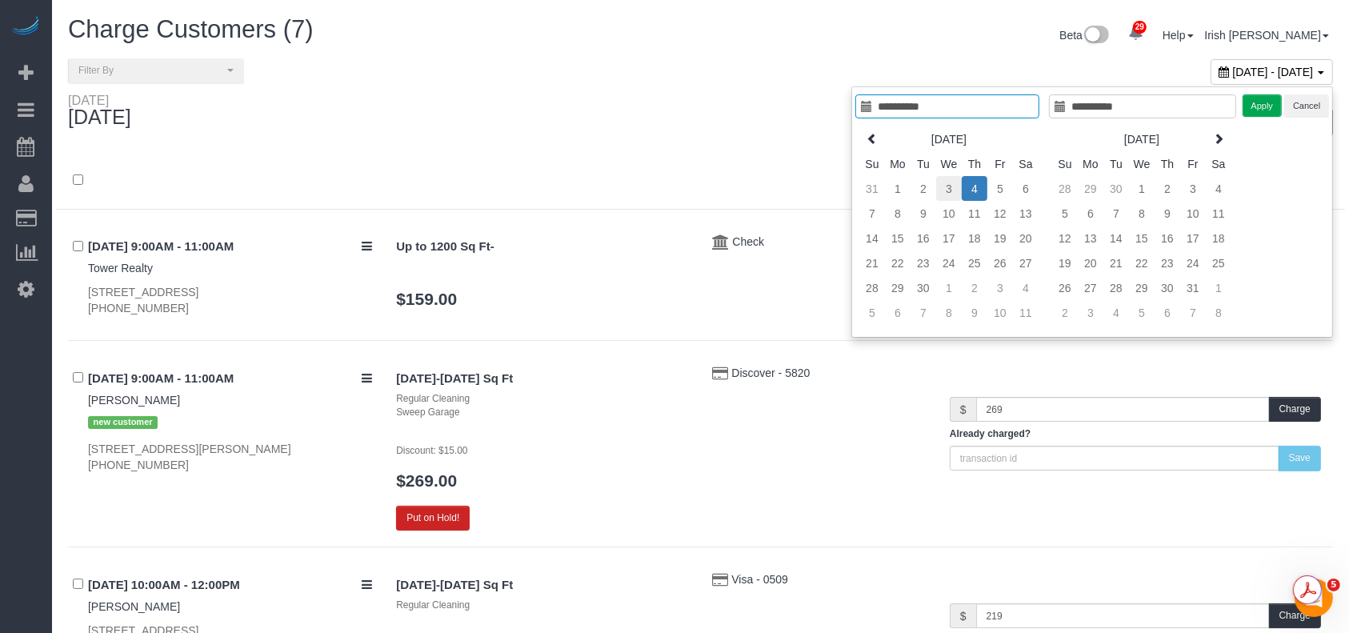
type input "**********"
click at [946, 189] on td "3" at bounding box center [949, 188] width 26 height 25
type input "**********"
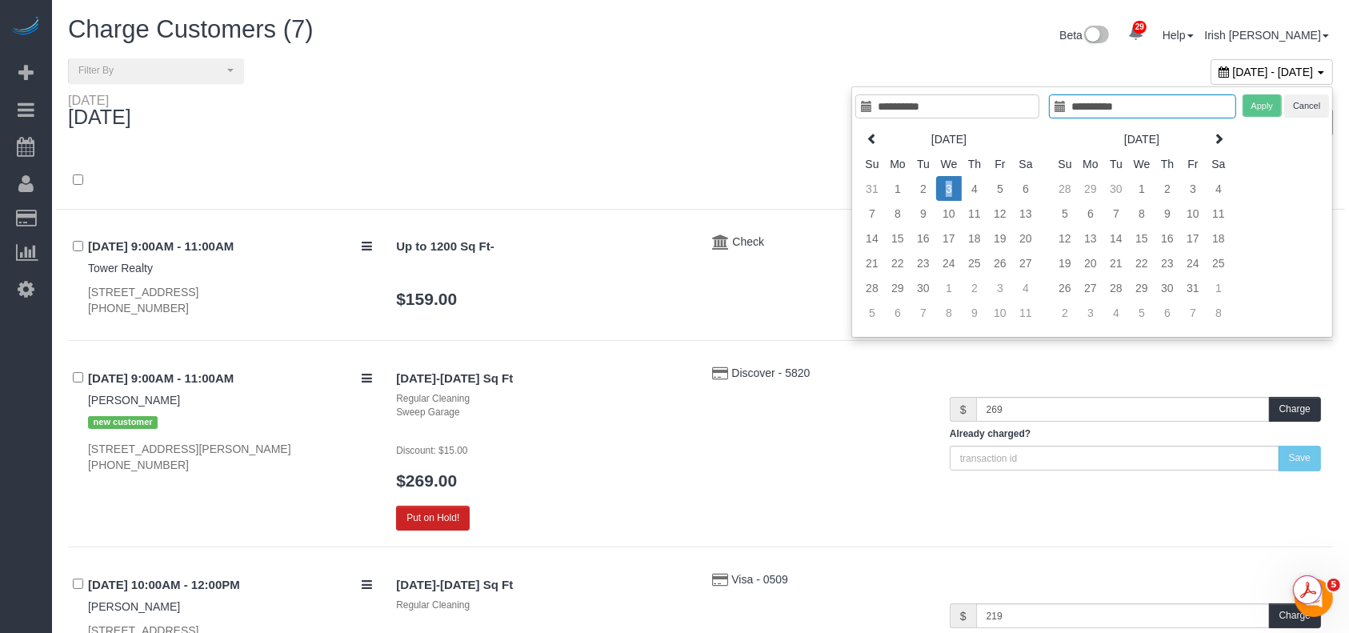
drag, startPoint x: 946, startPoint y: 189, endPoint x: 1046, endPoint y: 184, distance: 100.9
click at [946, 189] on td "3" at bounding box center [949, 188] width 26 height 25
type input "**********"
click at [1262, 103] on button "Apply" at bounding box center [1262, 105] width 40 height 23
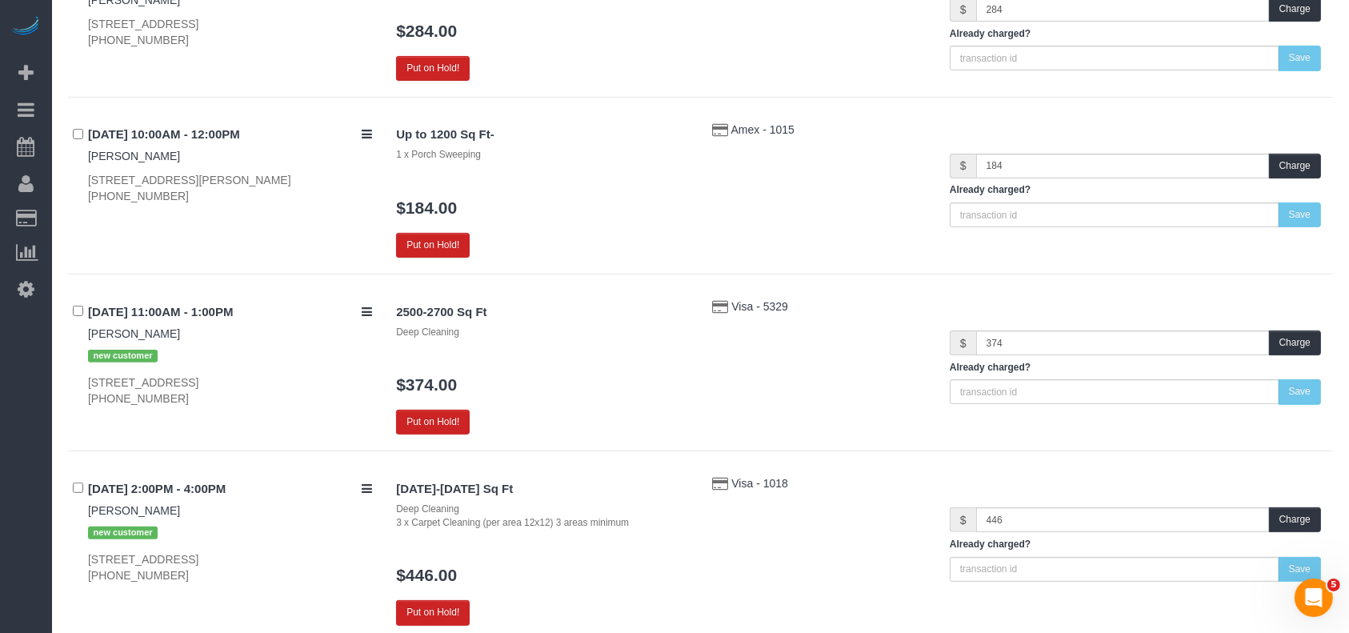
scroll to position [533, 0]
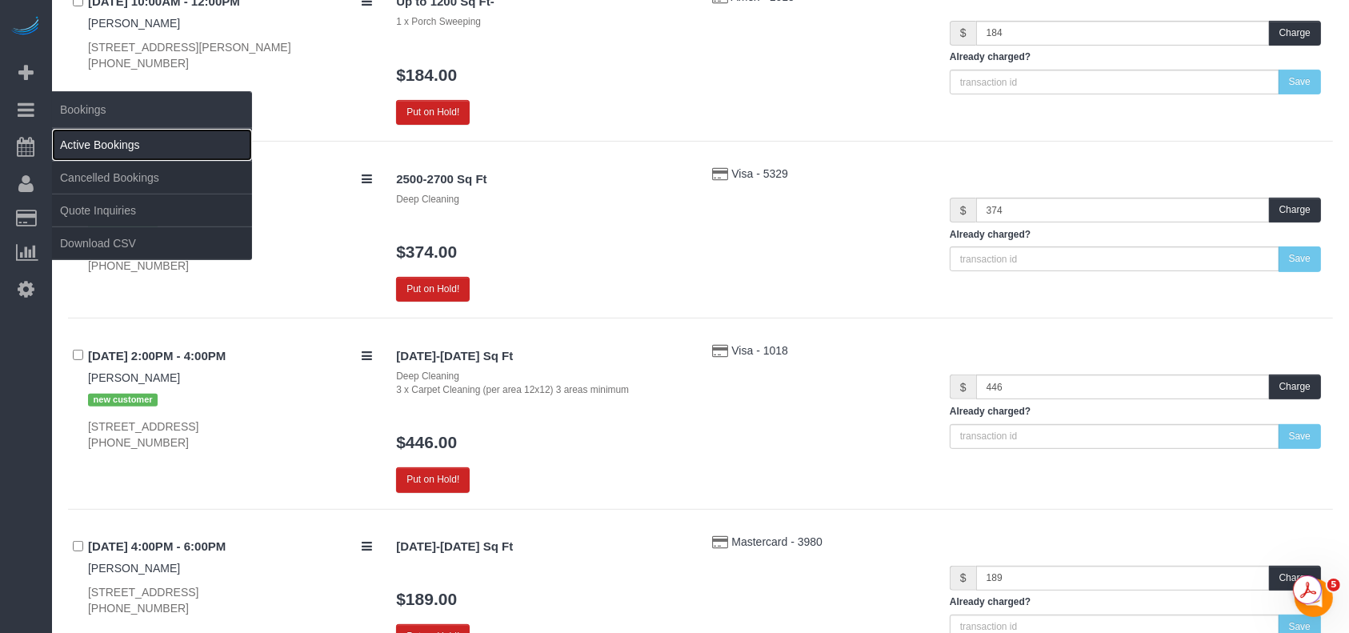
click at [77, 137] on link "Active Bookings" at bounding box center [152, 145] width 200 height 32
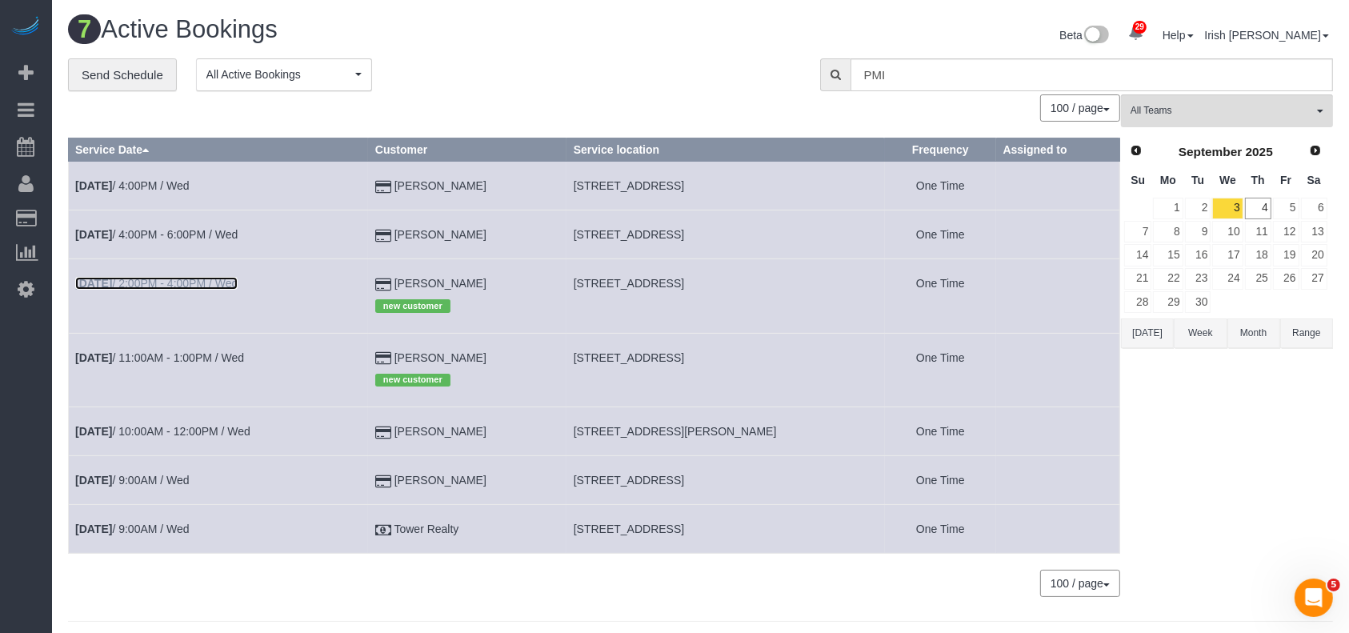
click at [143, 280] on link "[DATE] 2:00PM - 4:00PM / Wed" at bounding box center [156, 283] width 162 height 13
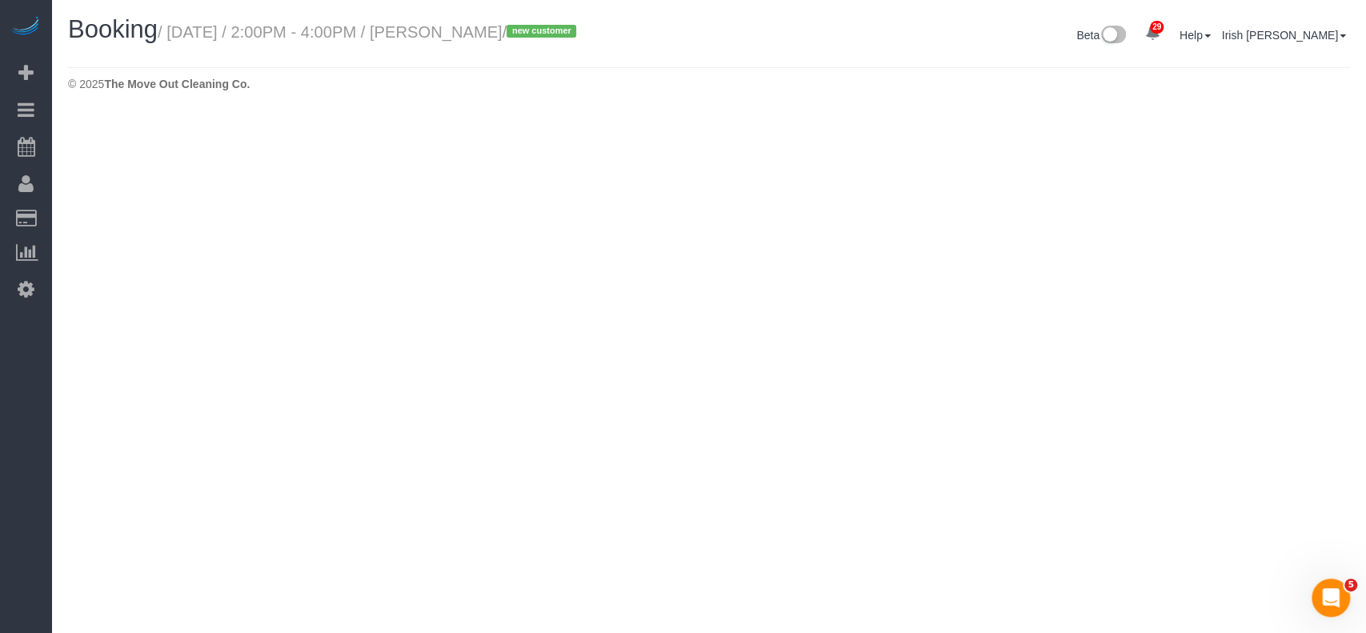
select select "[GEOGRAPHIC_DATA]"
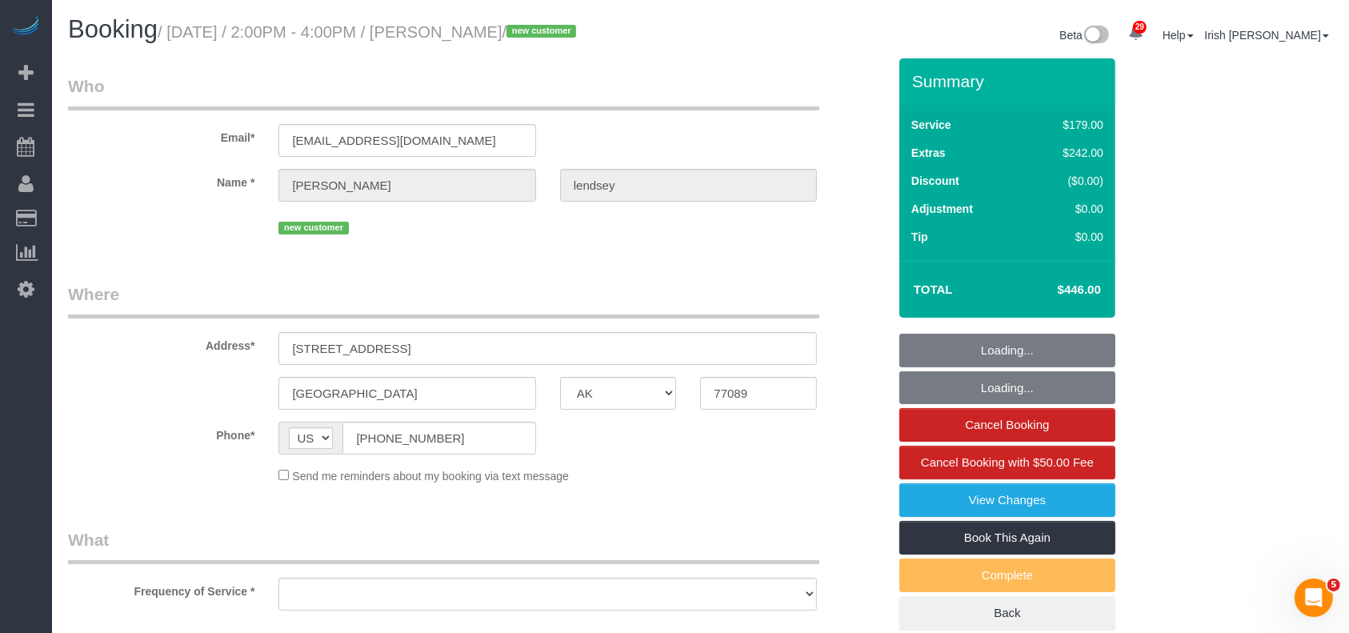
select select "string:fspay-6127a8f5-3143-4e5e-89cc-81f7b4360565"
select select "object:9695"
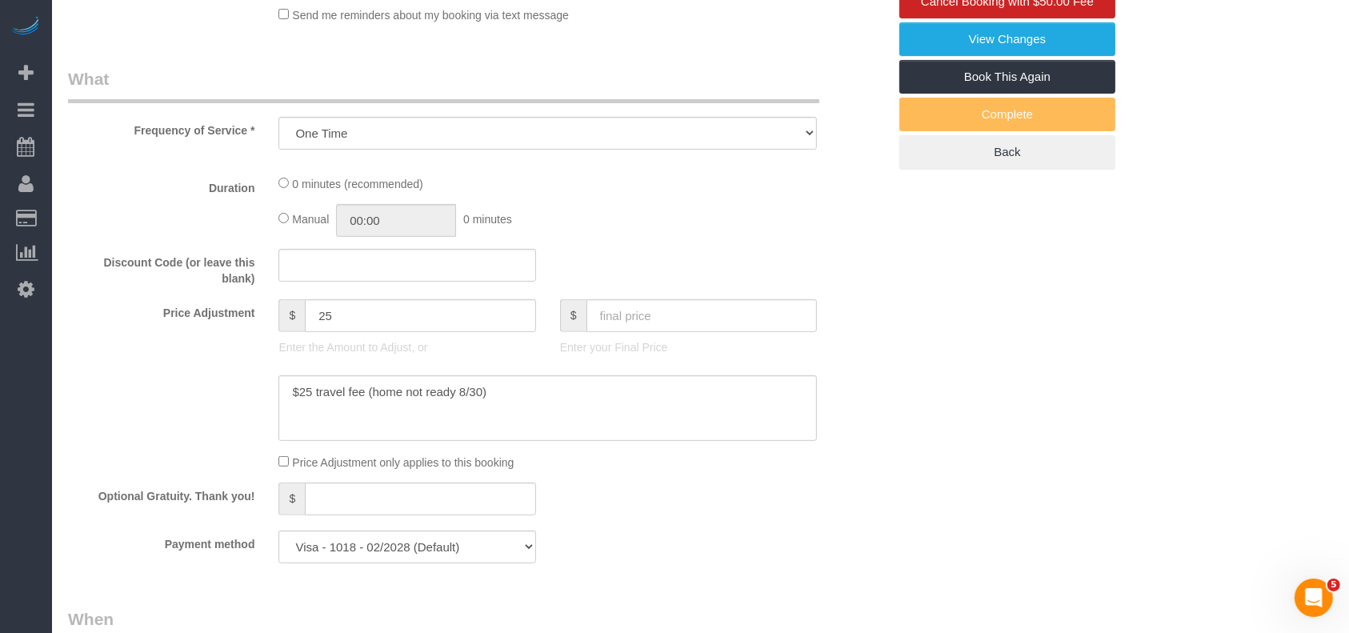
select select "3"
select select "spot156"
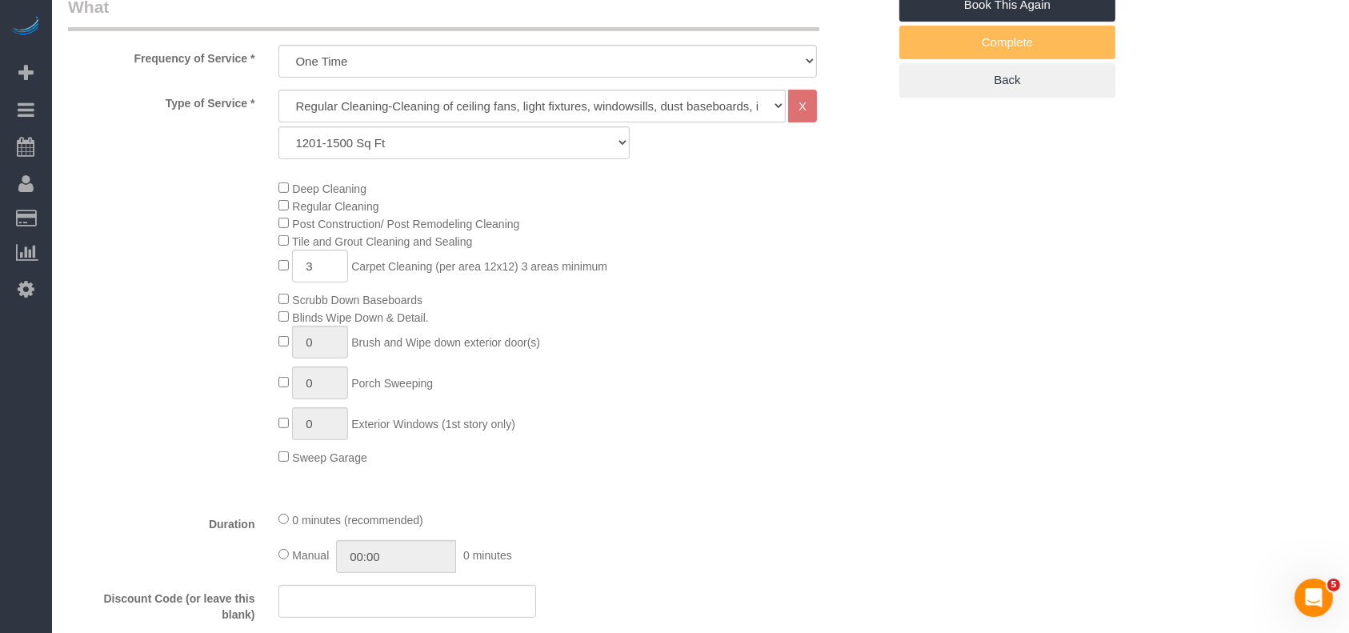
select select "object:9773"
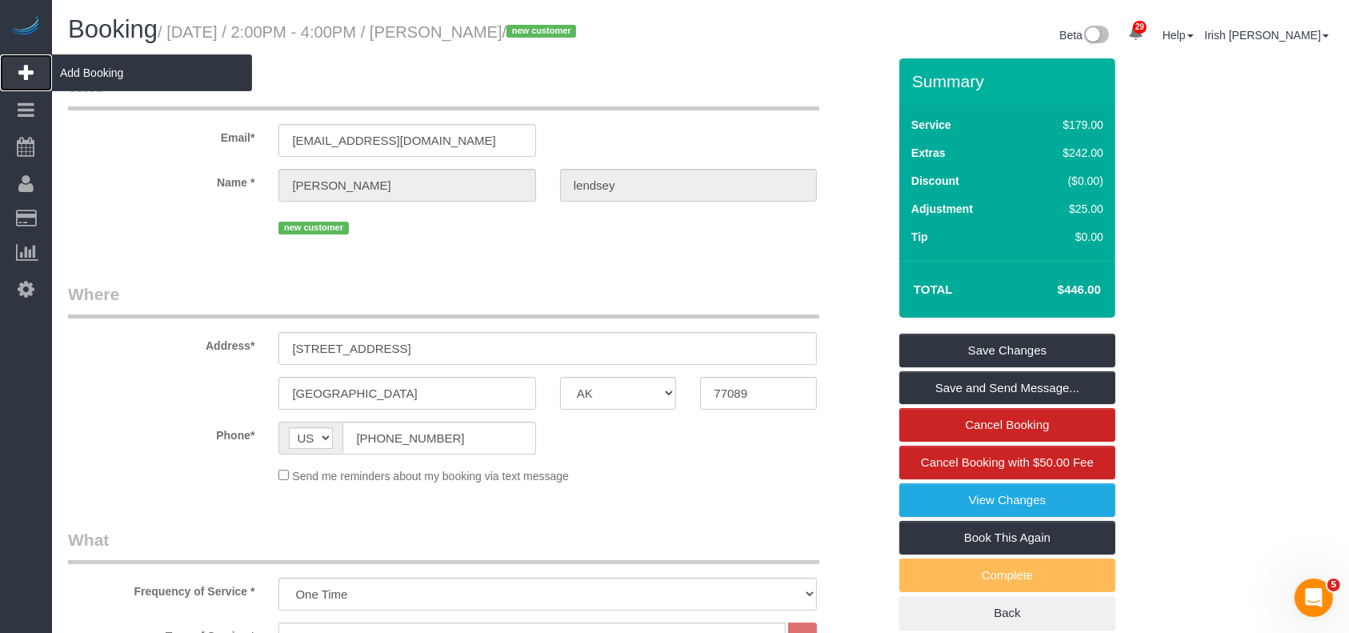
click at [106, 70] on span "Add Booking" at bounding box center [152, 72] width 200 height 37
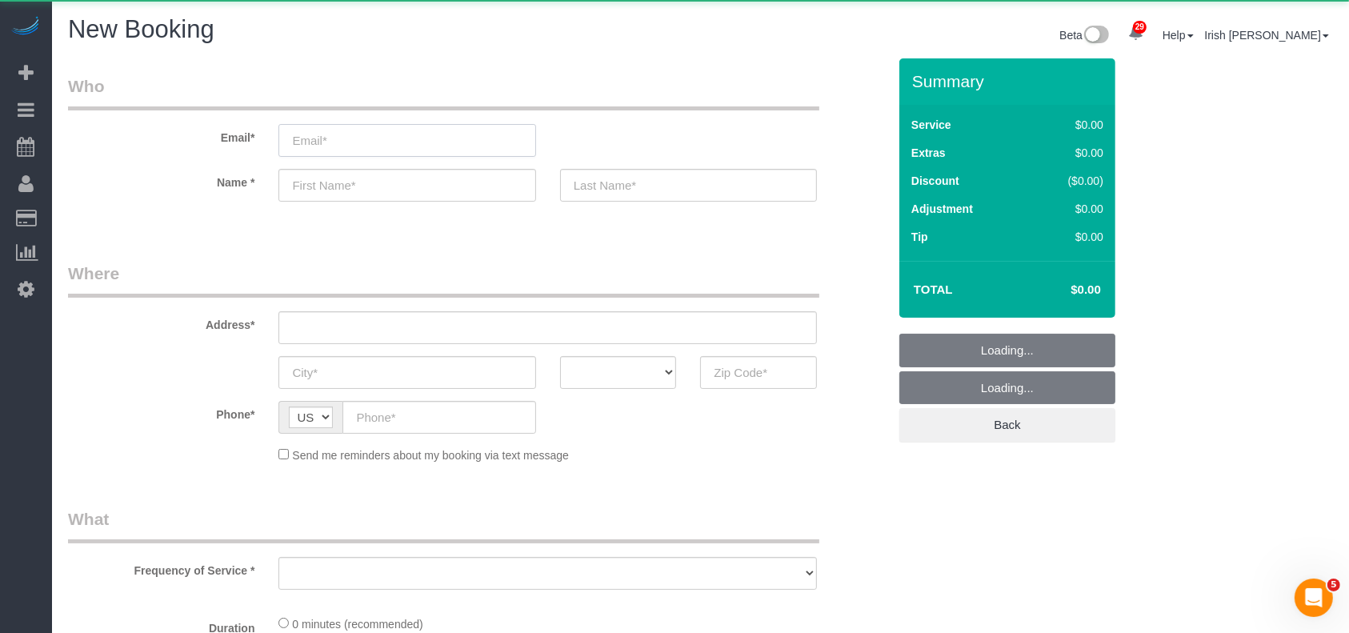
click at [434, 144] on input "email" at bounding box center [406, 140] width 257 height 33
select select "object:10034"
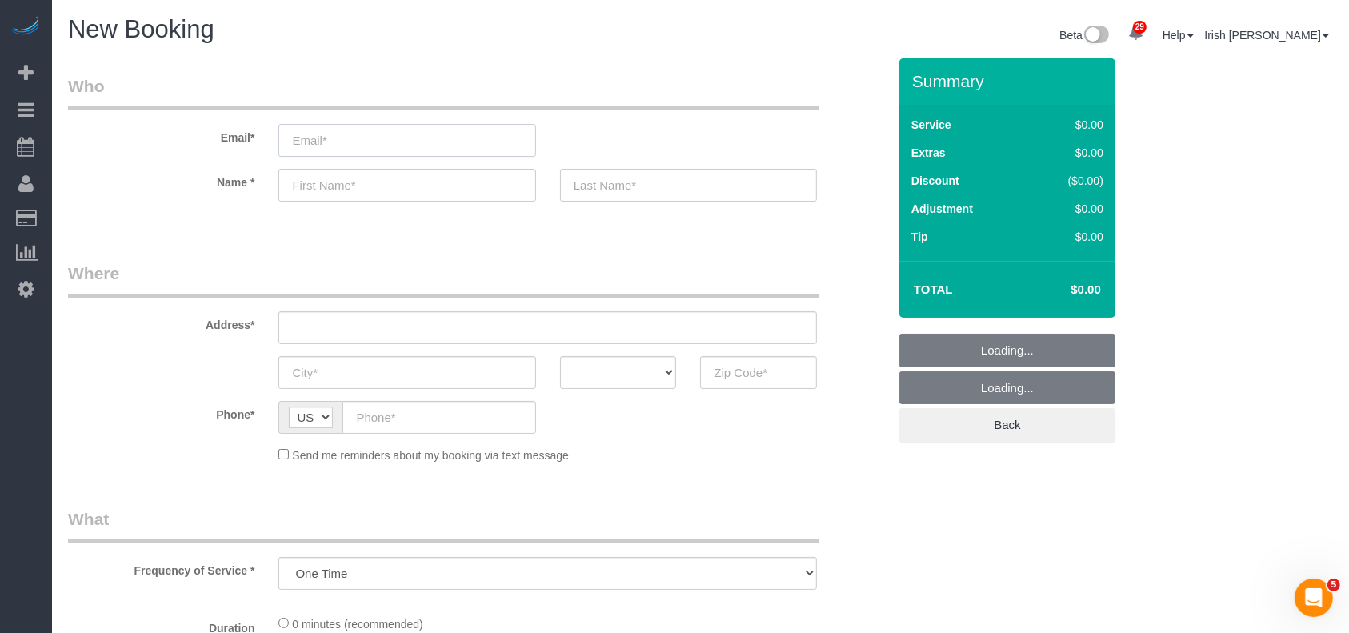
select select "3"
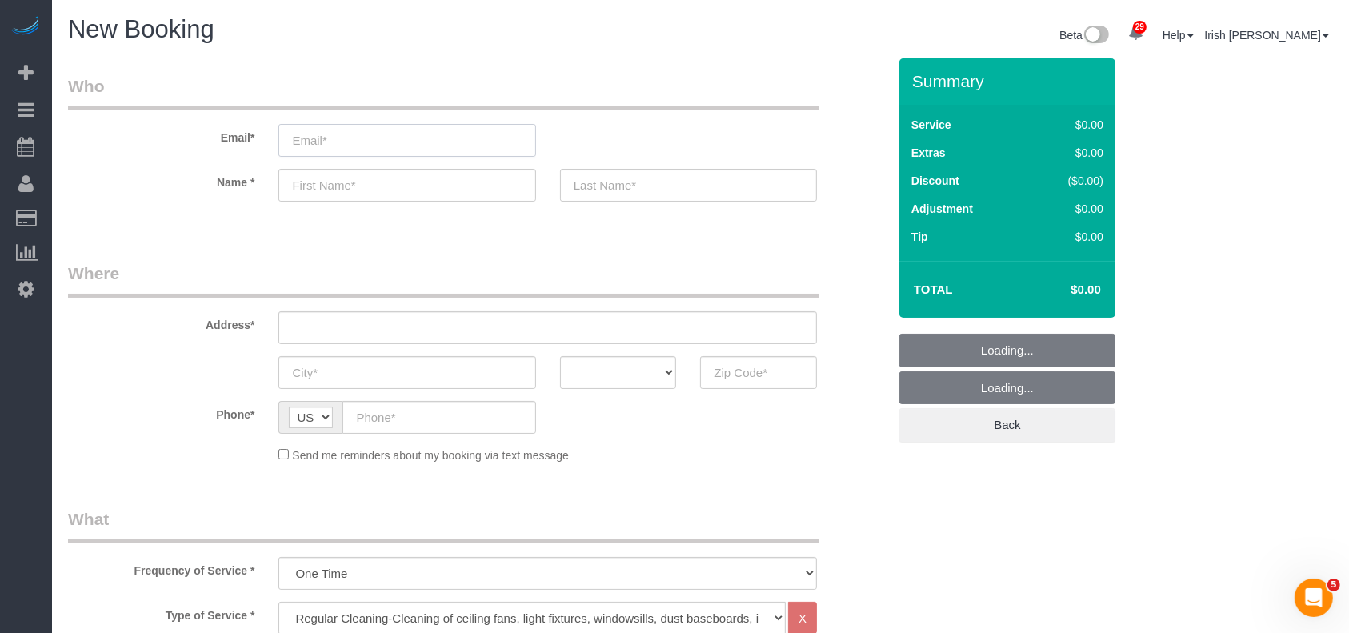
type input "k"
select select "object:10104"
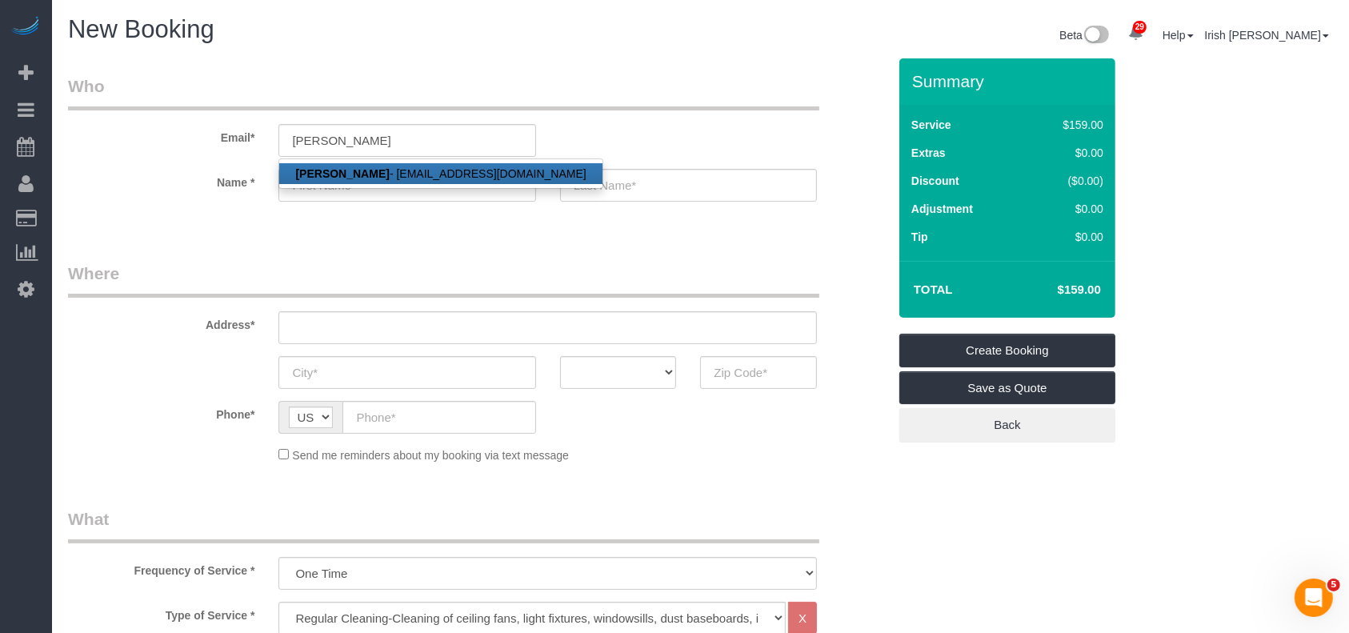
click at [407, 169] on link "[PERSON_NAME] - [EMAIL_ADDRESS][DOMAIN_NAME]" at bounding box center [440, 173] width 322 height 21
type input "[EMAIL_ADDRESS][DOMAIN_NAME]"
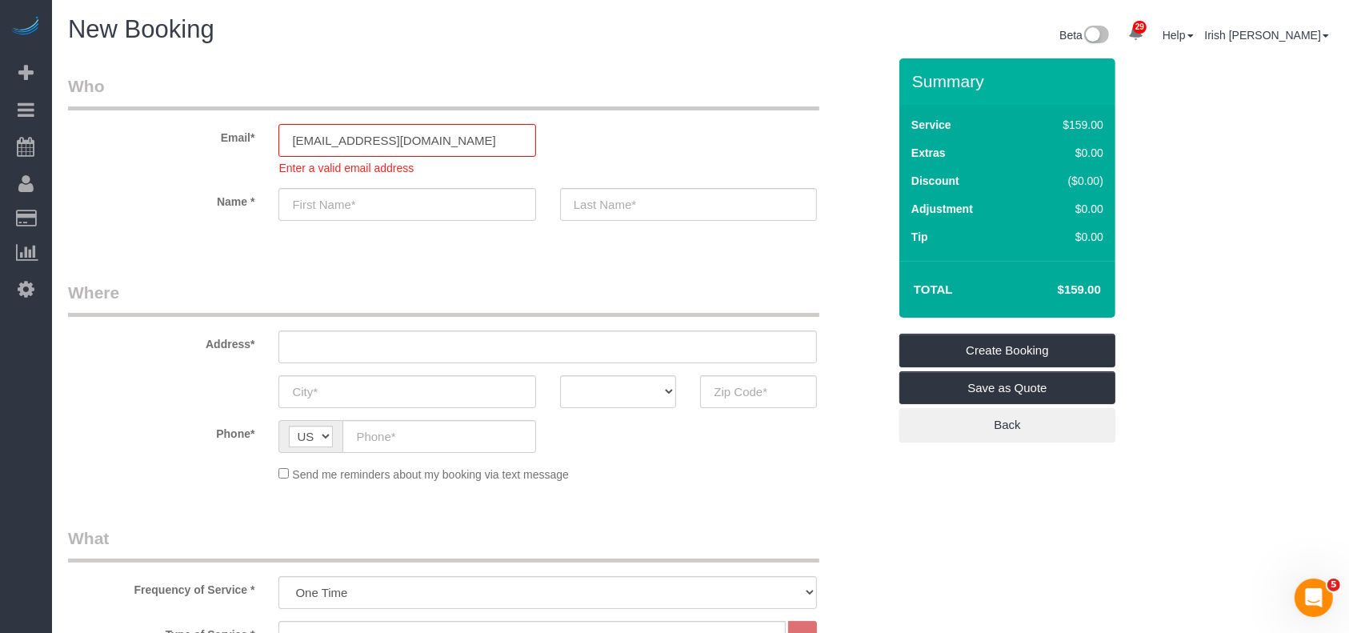
type input "[PERSON_NAME]"
type input "Tu"
type input "[PHONE_NUMBER]"
type input "[STREET_ADDRESS][PERSON_NAME],"
type input "Fate"
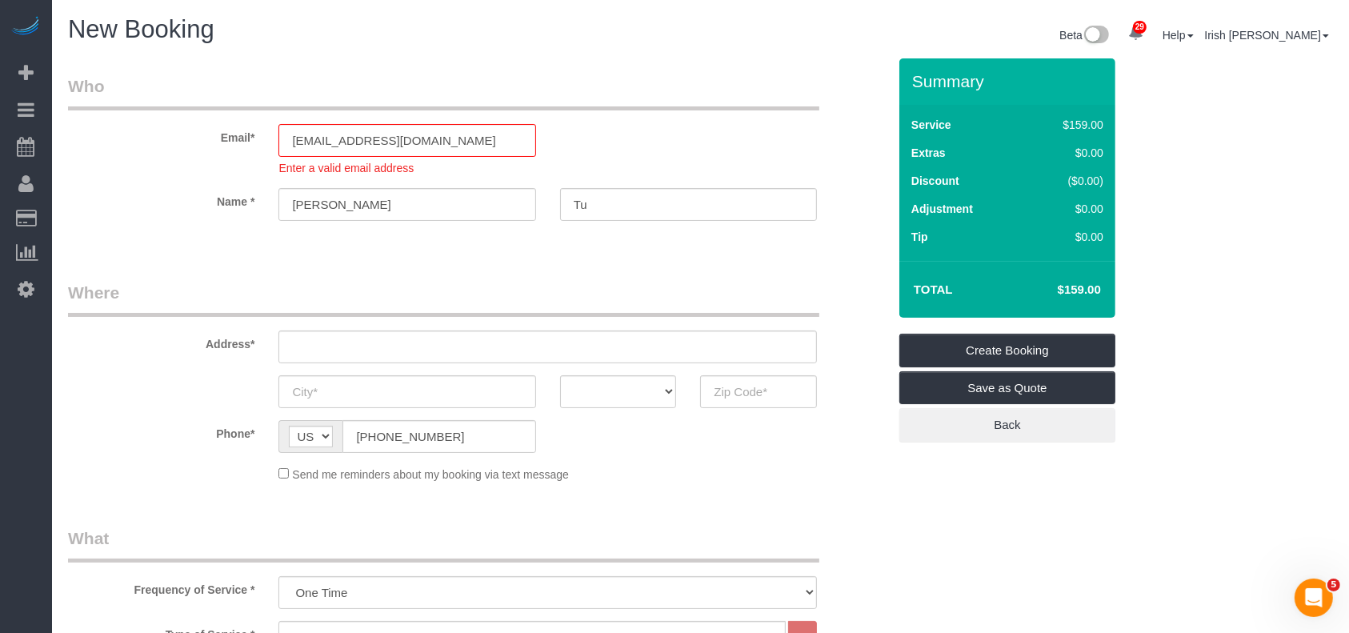
select select "[GEOGRAPHIC_DATA]"
type input "75189"
select select "string:fspay-a313df87-758b-46ad-a639-6a3223da5fc5"
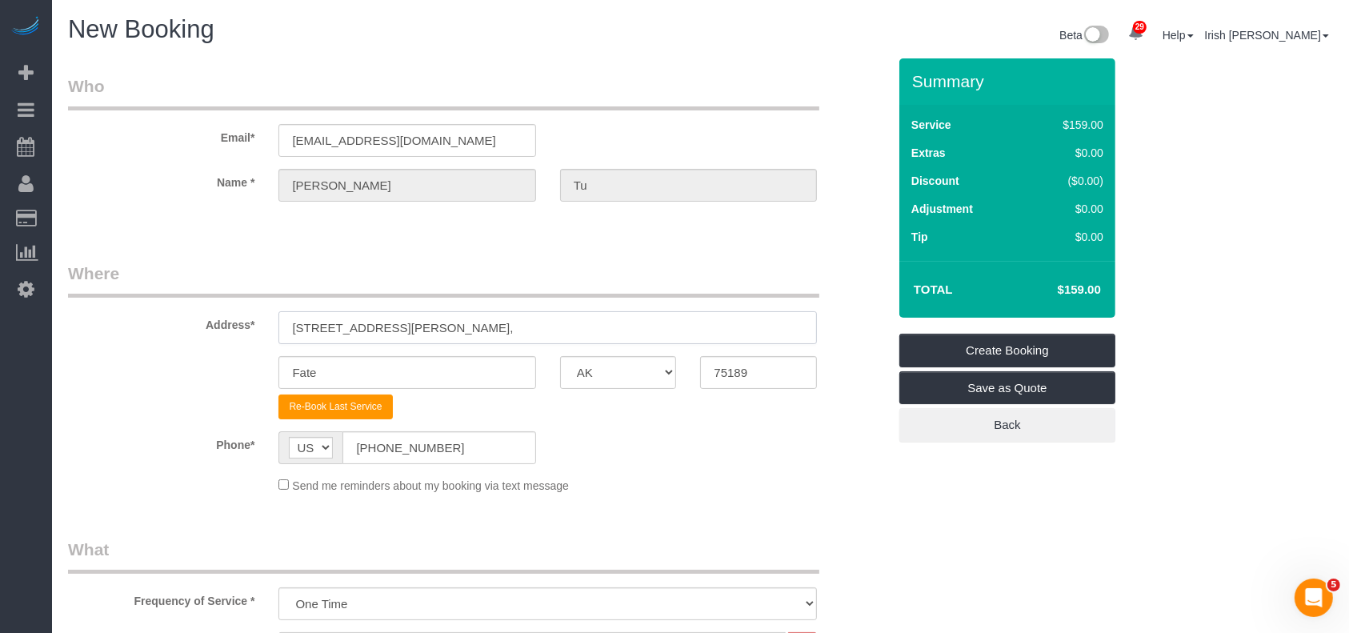
drag, startPoint x: 419, startPoint y: 351, endPoint x: 182, endPoint y: 355, distance: 236.8
click at [182, 355] on sui-booking-address "Address* [STREET_ADDRESS][PERSON_NAME], Fate AK AL AR AZ CA CO CT DC DE [GEOGRA…" at bounding box center [477, 341] width 819 height 158
paste input "[STREET_ADDRESS]"
drag, startPoint x: 416, startPoint y: 327, endPoint x: 487, endPoint y: 325, distance: 71.2
click at [487, 325] on input "[STREET_ADDRESS]" at bounding box center [547, 327] width 538 height 33
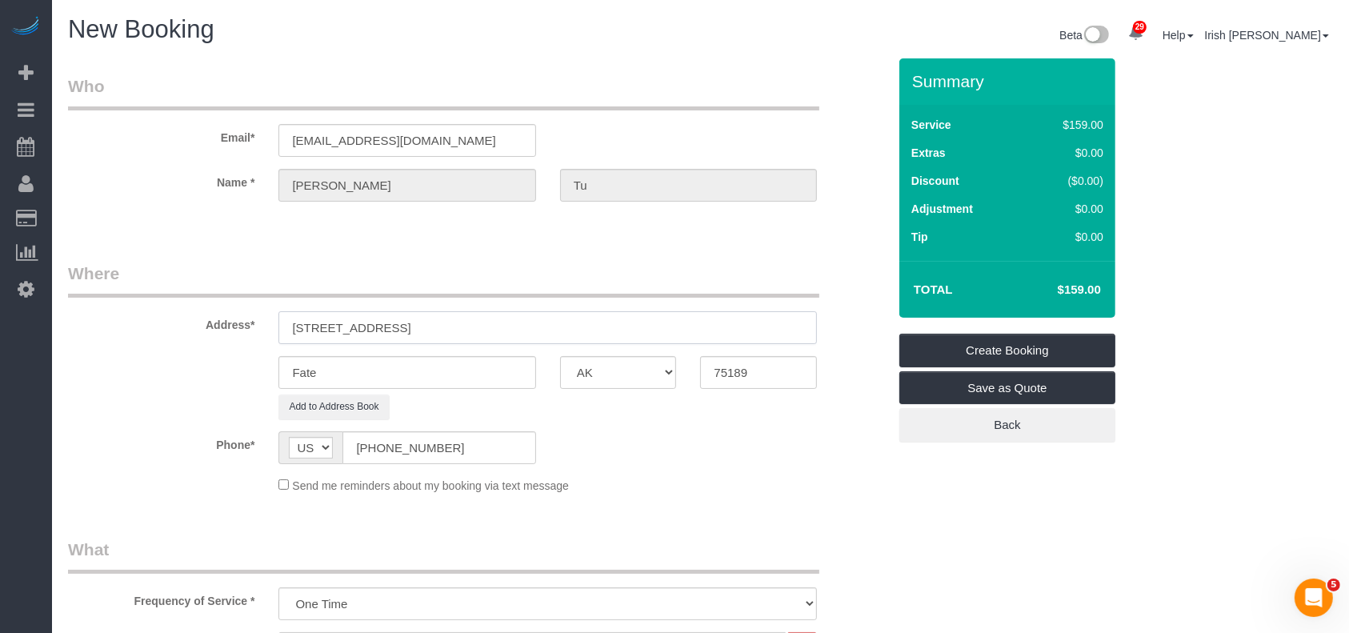
type input "[STREET_ADDRESS]"
drag, startPoint x: 333, startPoint y: 383, endPoint x: 225, endPoint y: 380, distance: 108.0
click at [225, 380] on div "Fate AK AL AR AZ CA CO CT DC DE [GEOGRAPHIC_DATA] [GEOGRAPHIC_DATA] HI IA ID IL…" at bounding box center [477, 372] width 843 height 33
paste input "Grand Prairi"
type input "[GEOGRAPHIC_DATA]"
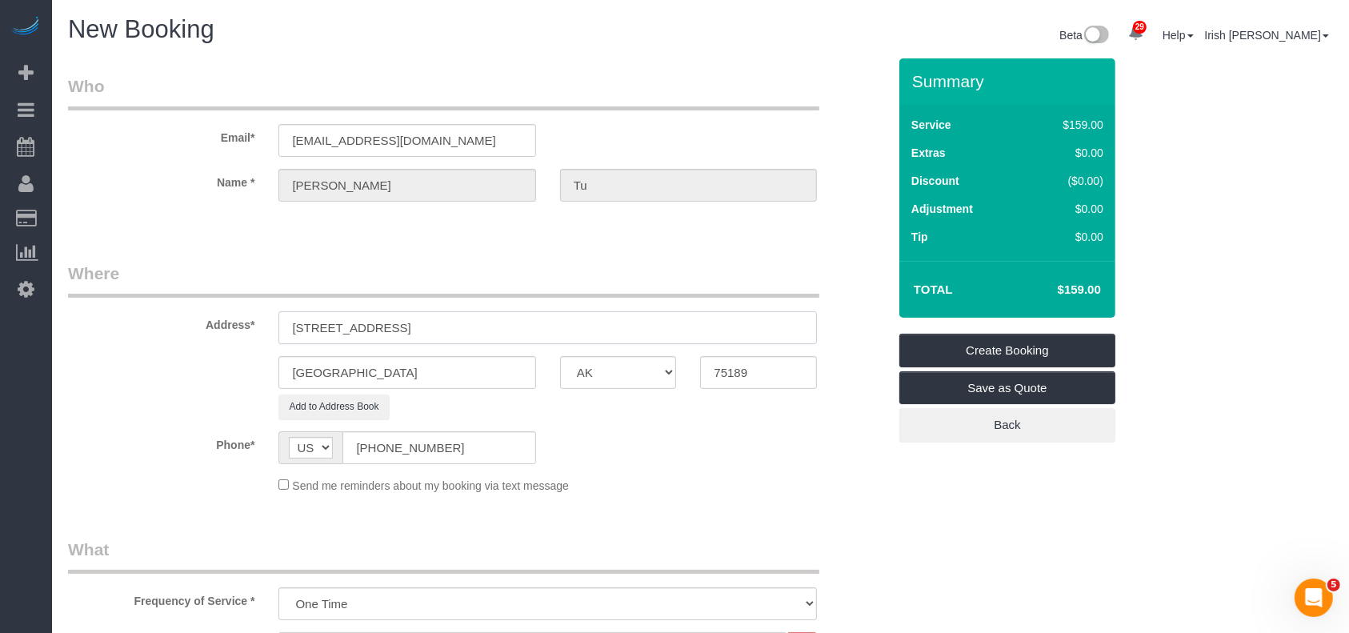
click at [522, 325] on input "[STREET_ADDRESS]" at bounding box center [547, 327] width 538 height 33
drag, startPoint x: 762, startPoint y: 375, endPoint x: 660, endPoint y: 376, distance: 101.6
click at [660, 376] on div "[GEOGRAPHIC_DATA] AK AL AR AZ CA CO CT DC DE [GEOGRAPHIC_DATA] [GEOGRAPHIC_DATA…" at bounding box center [477, 372] width 843 height 33
paste input "002"
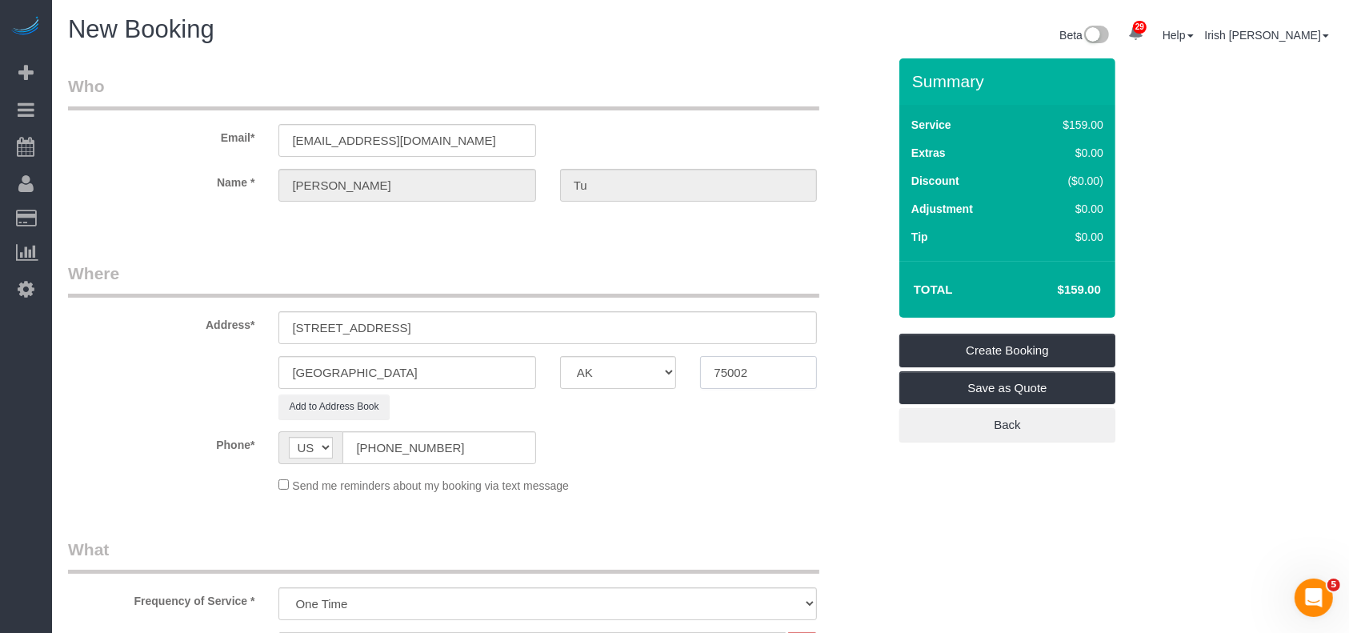
type input "75002"
drag, startPoint x: 609, startPoint y: 327, endPoint x: 412, endPoint y: 331, distance: 196.8
click at [412, 331] on input "[STREET_ADDRESS]" at bounding box center [547, 327] width 538 height 33
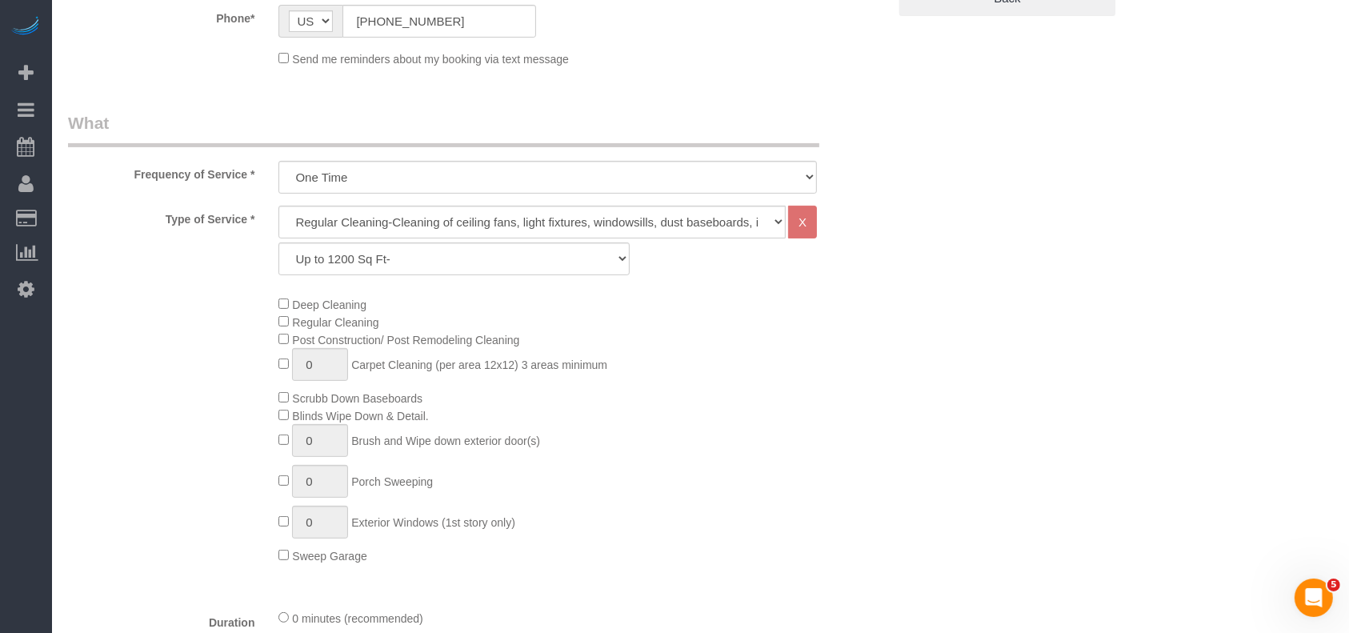
type input "[STREET_ADDRESS]"
click at [393, 244] on select "Up to 1200 Sq Ft- [DATE]-[DATE] Sq Ft [DATE]-[DATE] Sq Ft [DATE]-[DATE] Sq Ft […" at bounding box center [453, 258] width 350 height 33
select select "63"
click at [278, 242] on select "Up to 1200 Sq Ft- [DATE]-[DATE] Sq Ft [DATE]-[DATE] Sq Ft [DATE]-[DATE] Sq Ft […" at bounding box center [453, 258] width 350 height 33
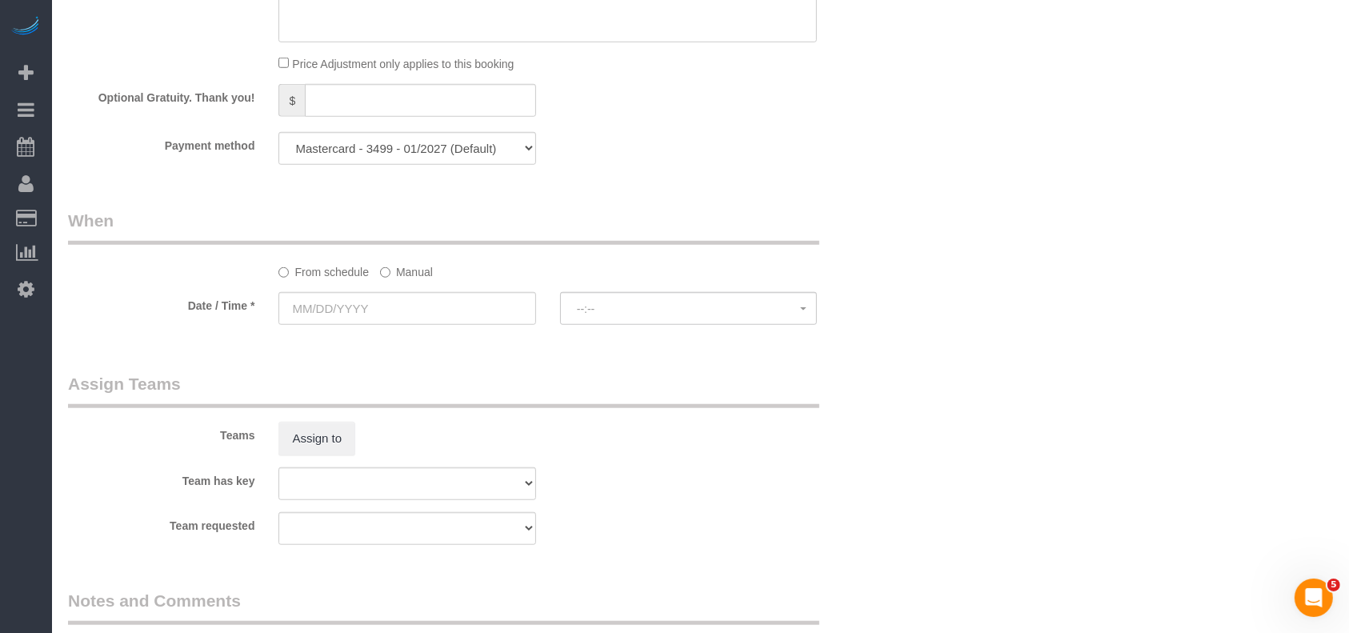
scroll to position [1280, 0]
click at [414, 268] on label "Manual" at bounding box center [406, 265] width 53 height 22
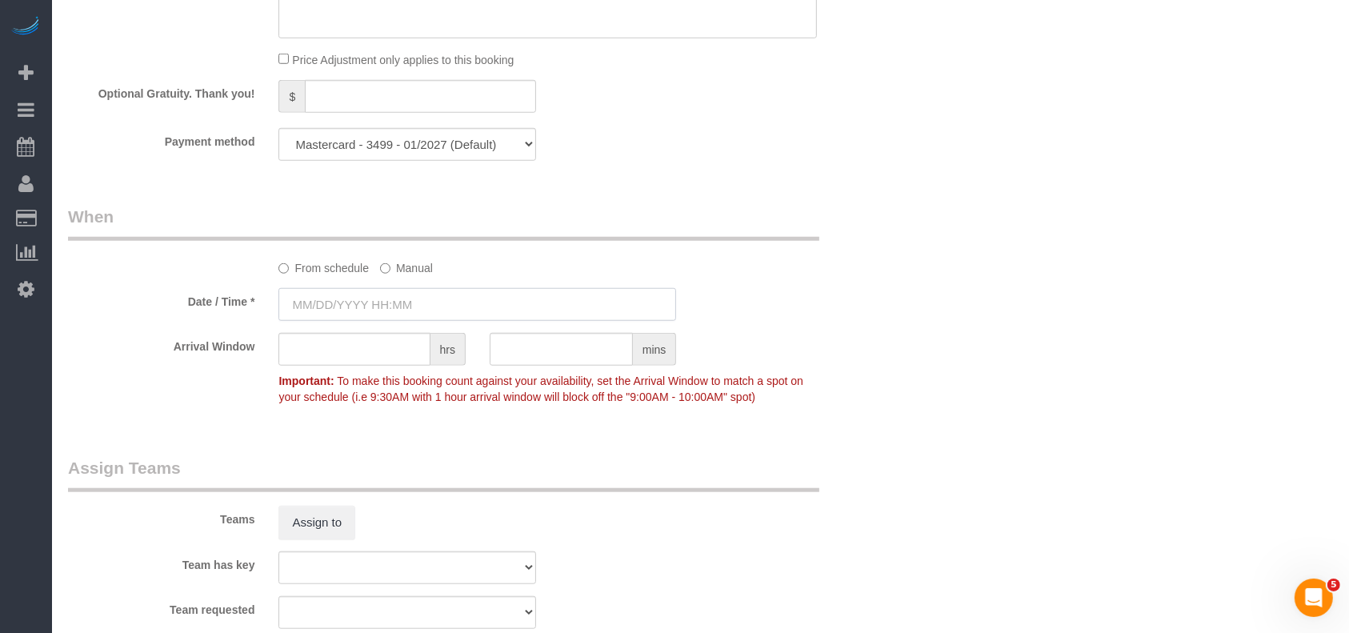
click at [398, 315] on input "text" at bounding box center [477, 304] width 398 height 33
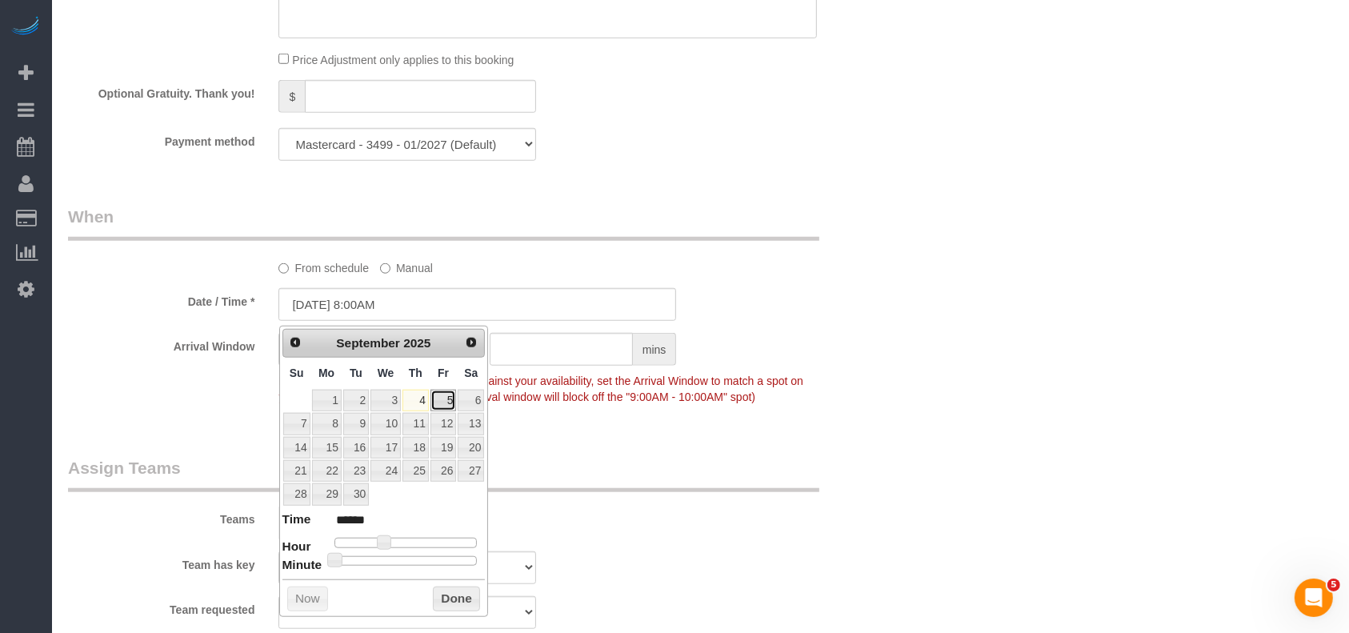
click at [448, 394] on link "5" at bounding box center [443, 401] width 26 height 22
type input "[DATE] 8:00AM"
click at [459, 594] on button "Done" at bounding box center [456, 599] width 47 height 26
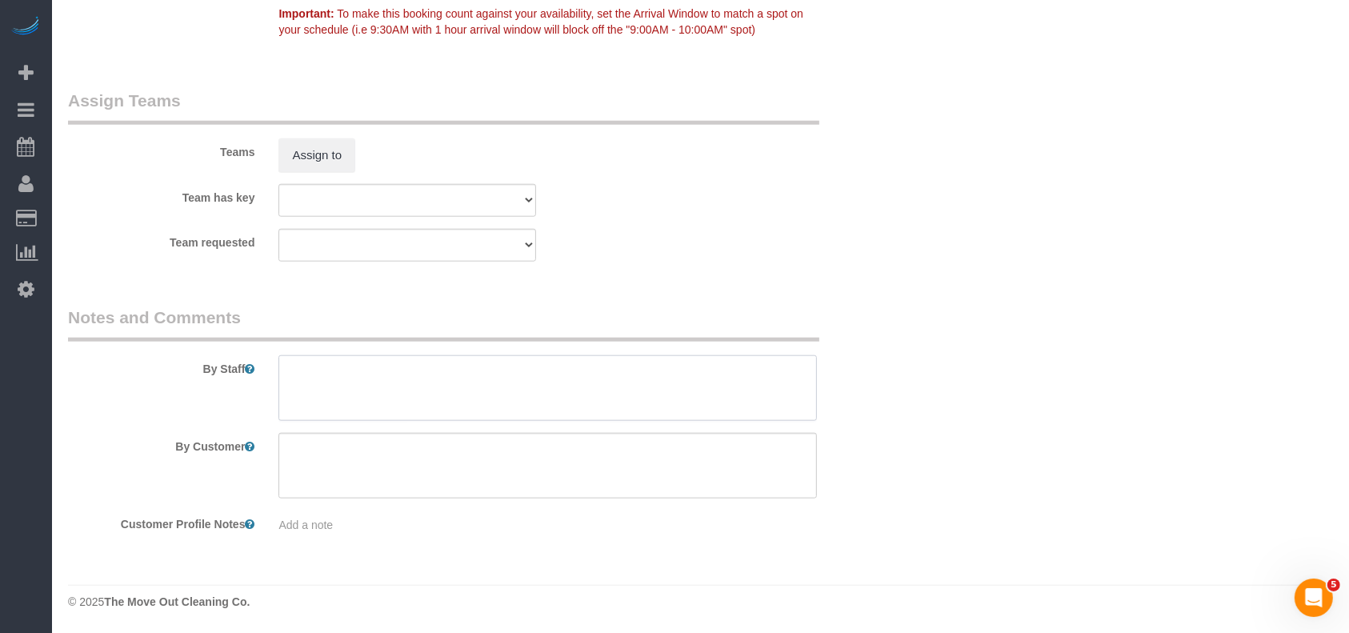
click at [413, 372] on textarea at bounding box center [547, 388] width 538 height 66
paste textarea "Code 2003"
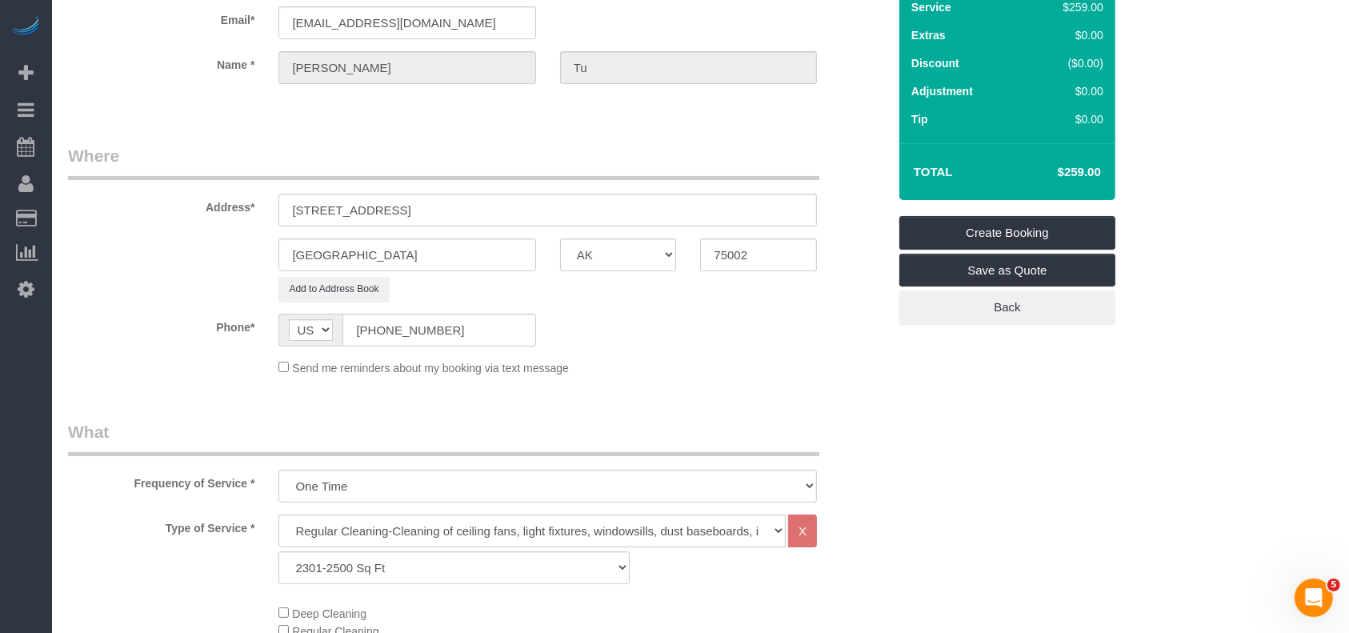
scroll to position [0, 0]
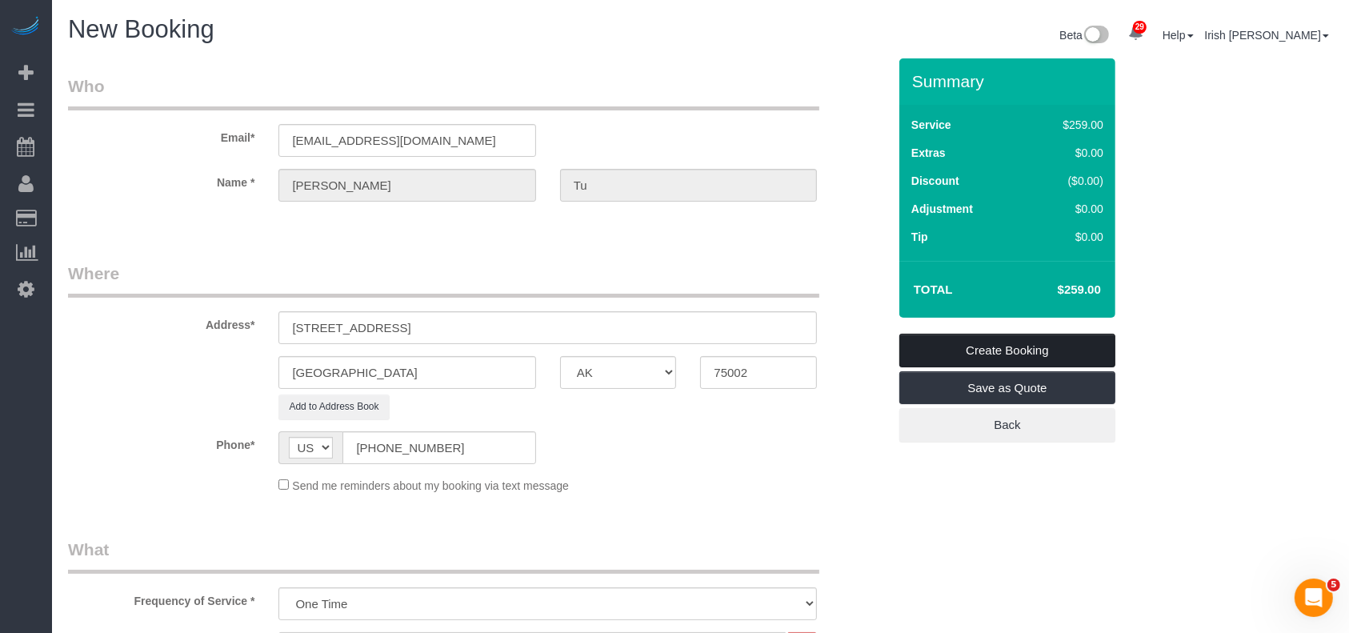
type textarea "Code 2003"
click at [979, 341] on link "Create Booking" at bounding box center [1007, 351] width 216 height 34
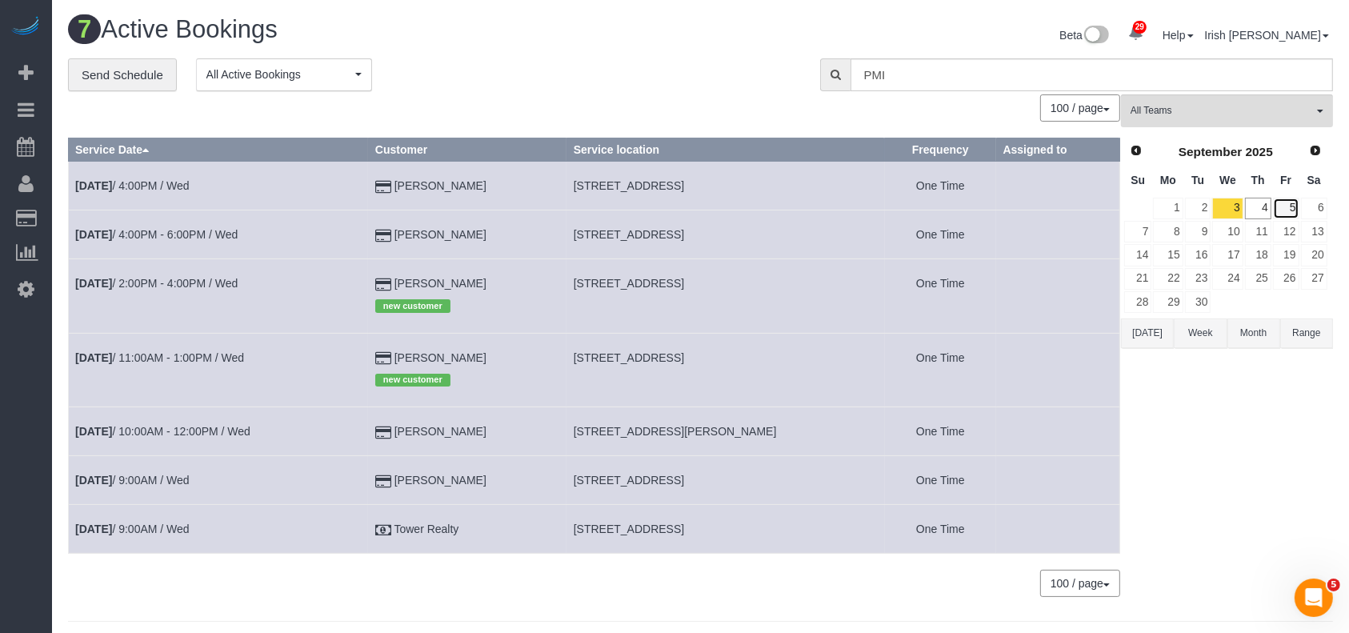
click at [1292, 206] on link "5" at bounding box center [1286, 209] width 26 height 22
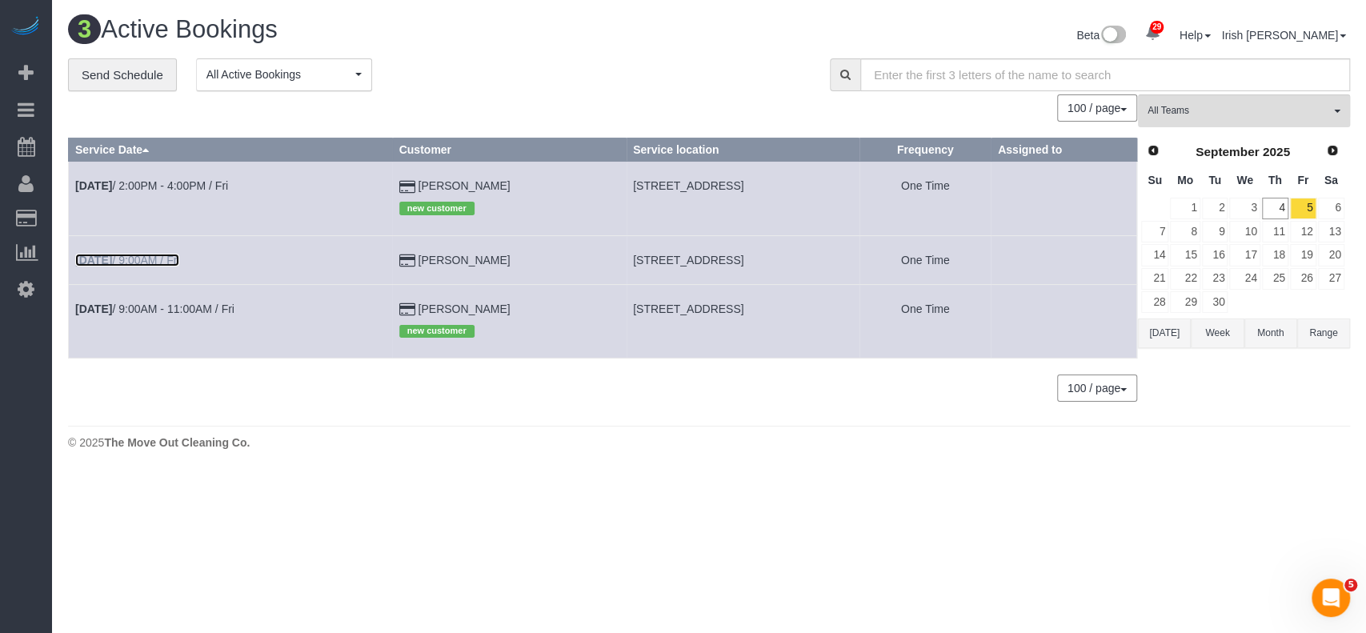
click at [173, 258] on link "[DATE] 9:00AM / Fri" at bounding box center [127, 260] width 104 height 13
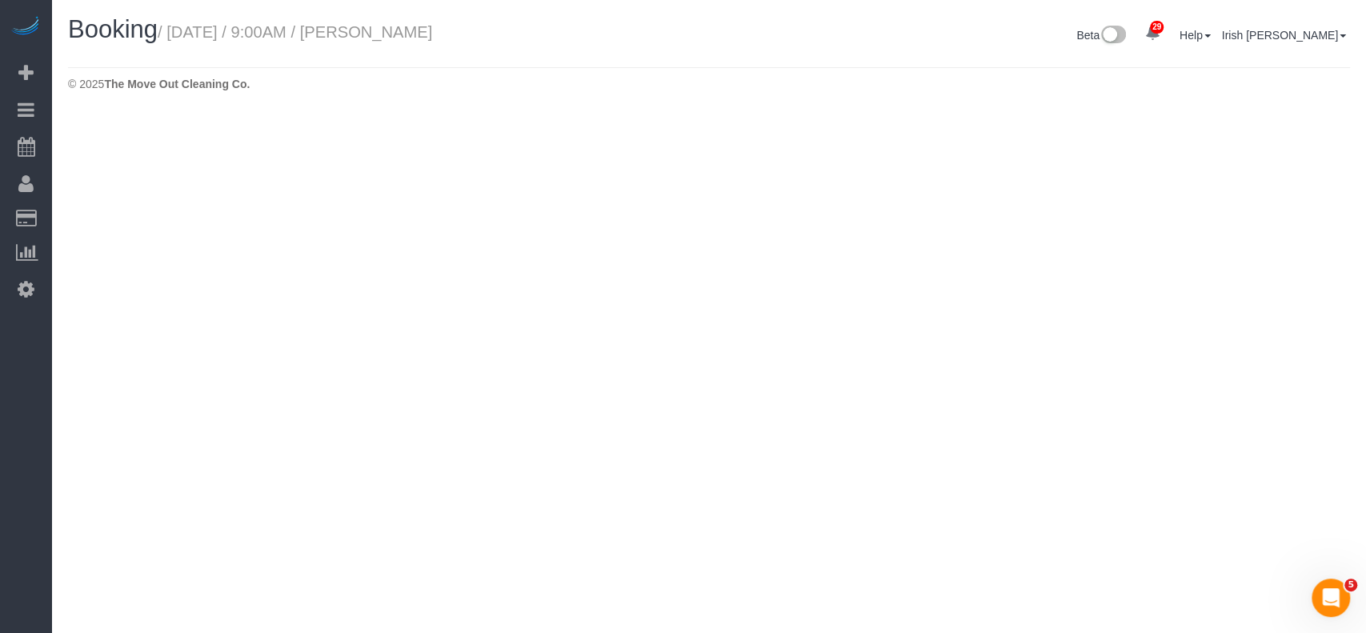
select select "[GEOGRAPHIC_DATA]"
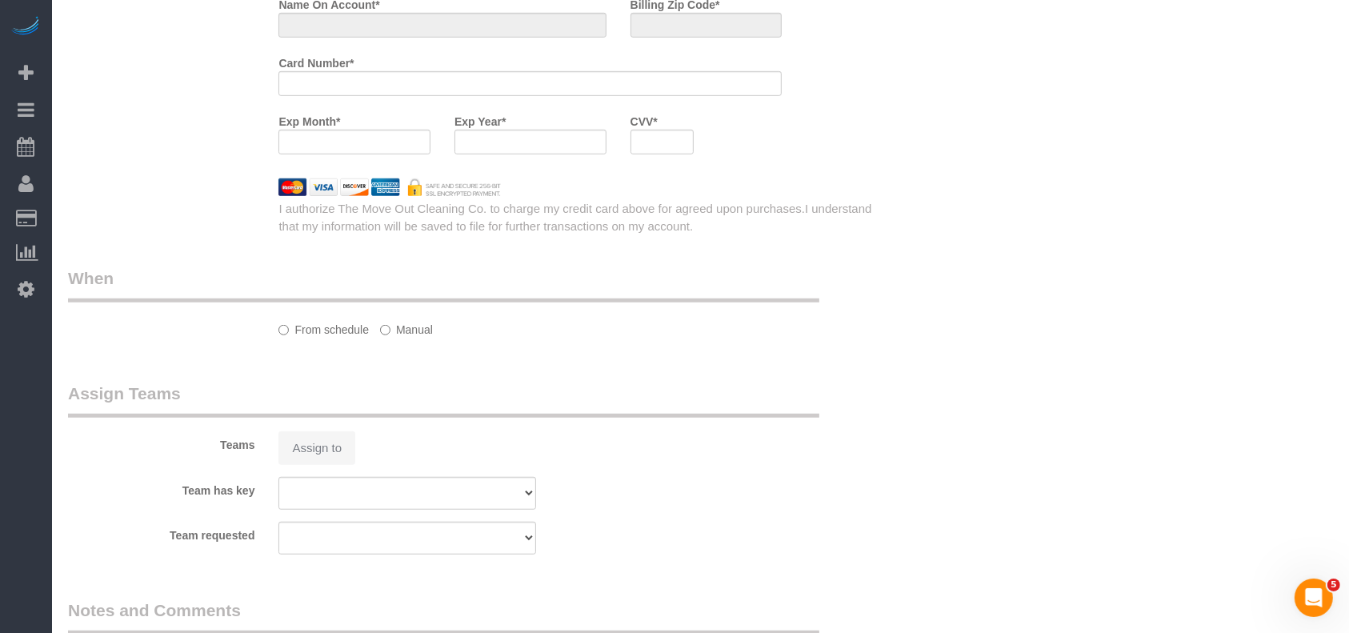
select select "object:10711"
select select "string:fspay-a313df87-758b-46ad-a639-6a3223da5fc5"
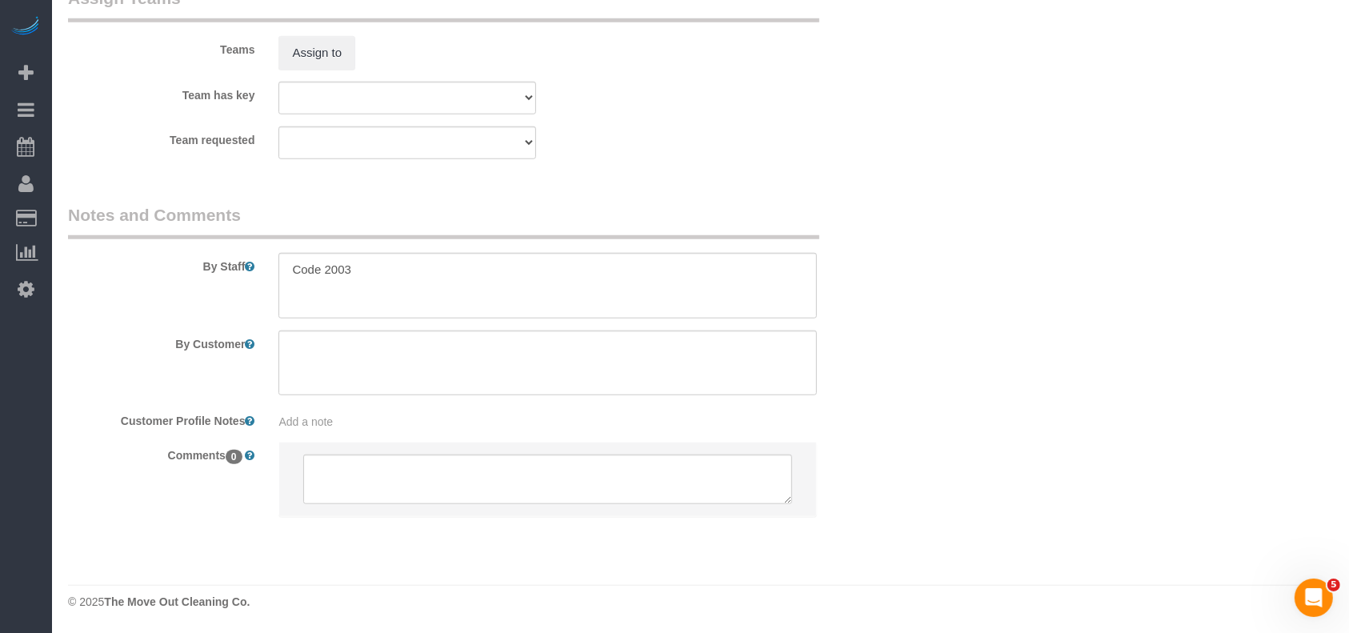
select select "3"
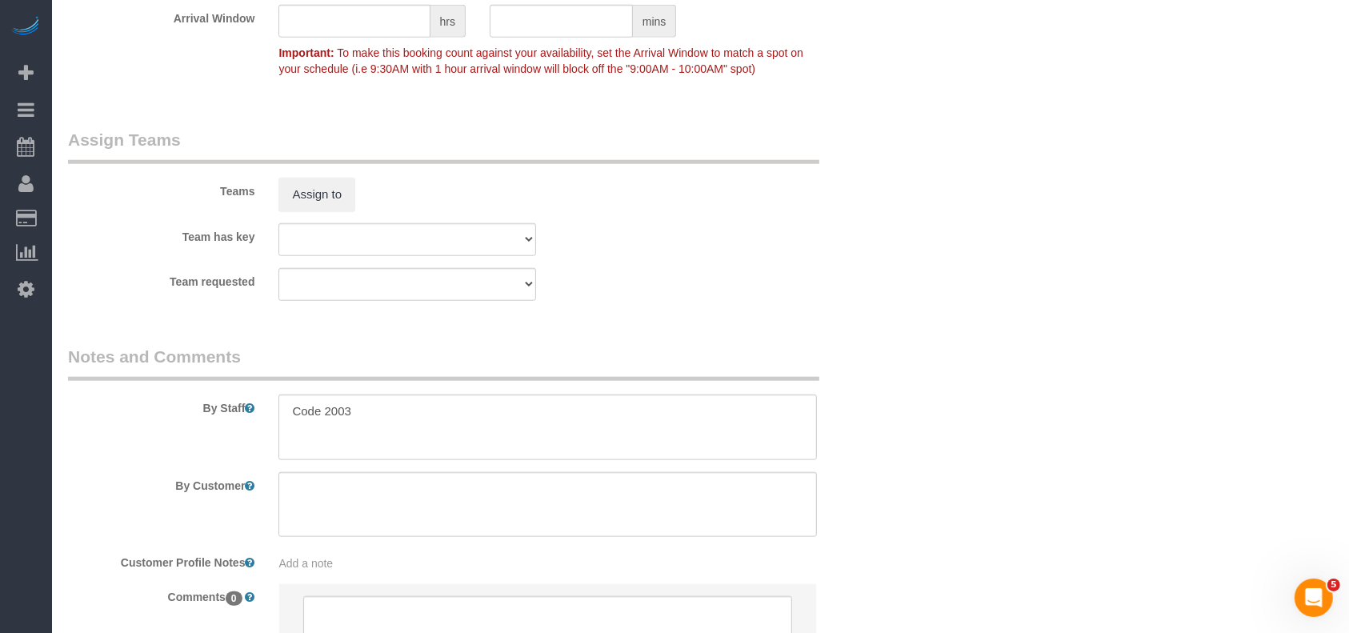
scroll to position [1722, 0]
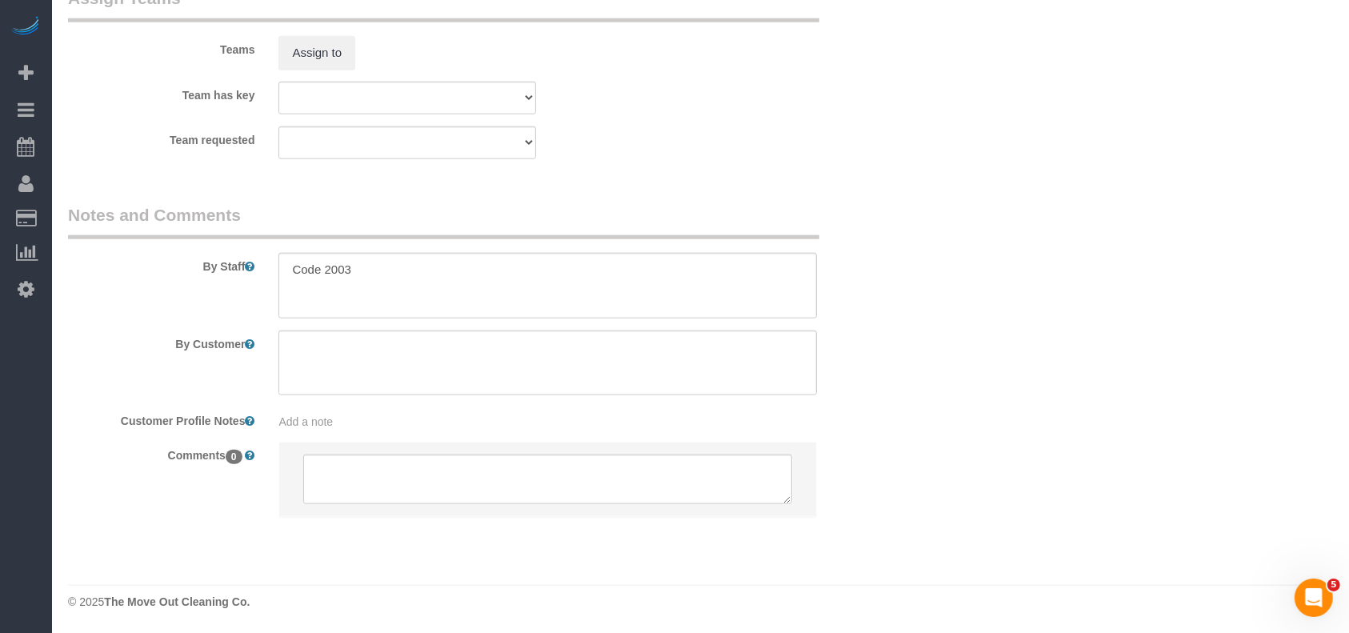
select select "object:10784"
click at [358, 374] on textarea at bounding box center [547, 363] width 538 height 66
paste textarea "If you see anything in the house please trash for me (please keep garage opener…"
type textarea "If you see anything in the house please trash for me (please keep garage opener…"
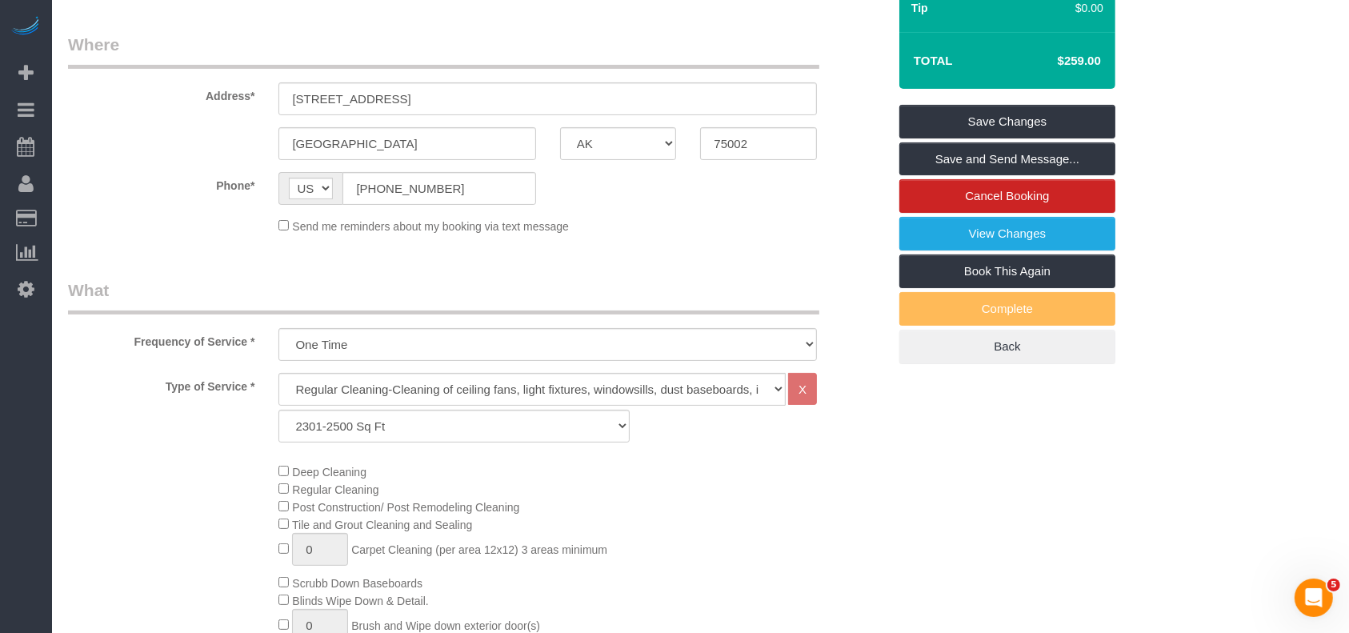
scroll to position [0, 0]
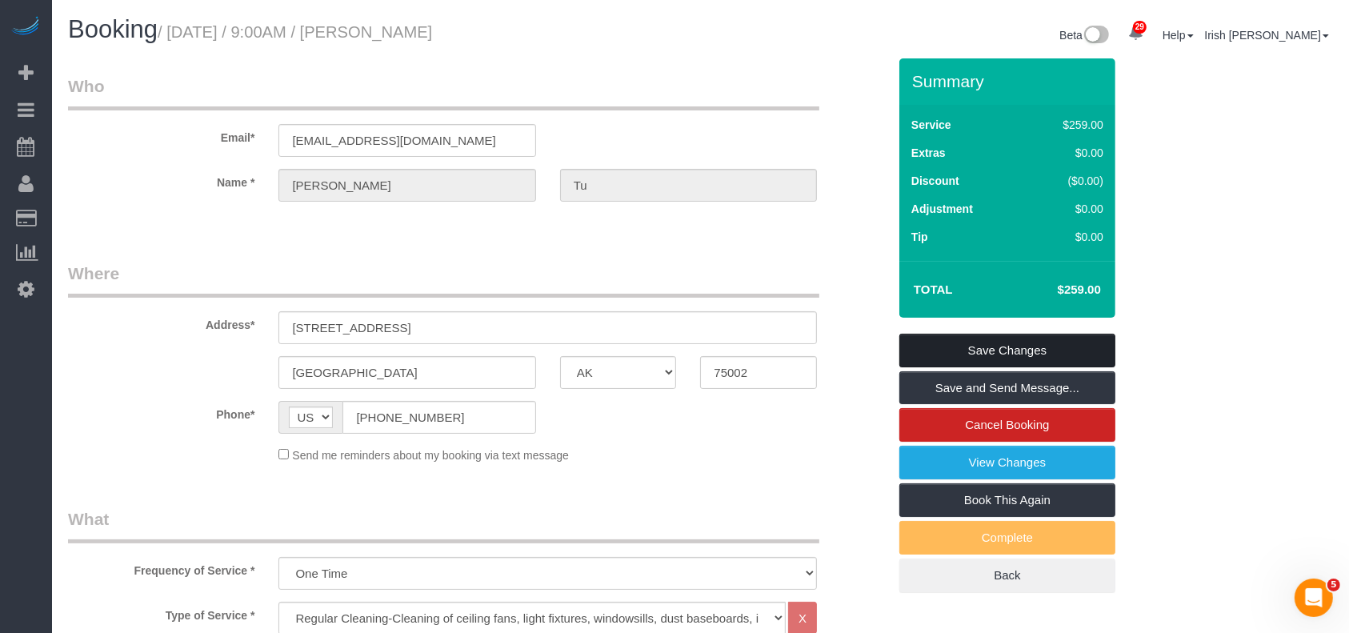
click at [931, 359] on link "Save Changes" at bounding box center [1007, 351] width 216 height 34
